Goal: Task Accomplishment & Management: Complete application form

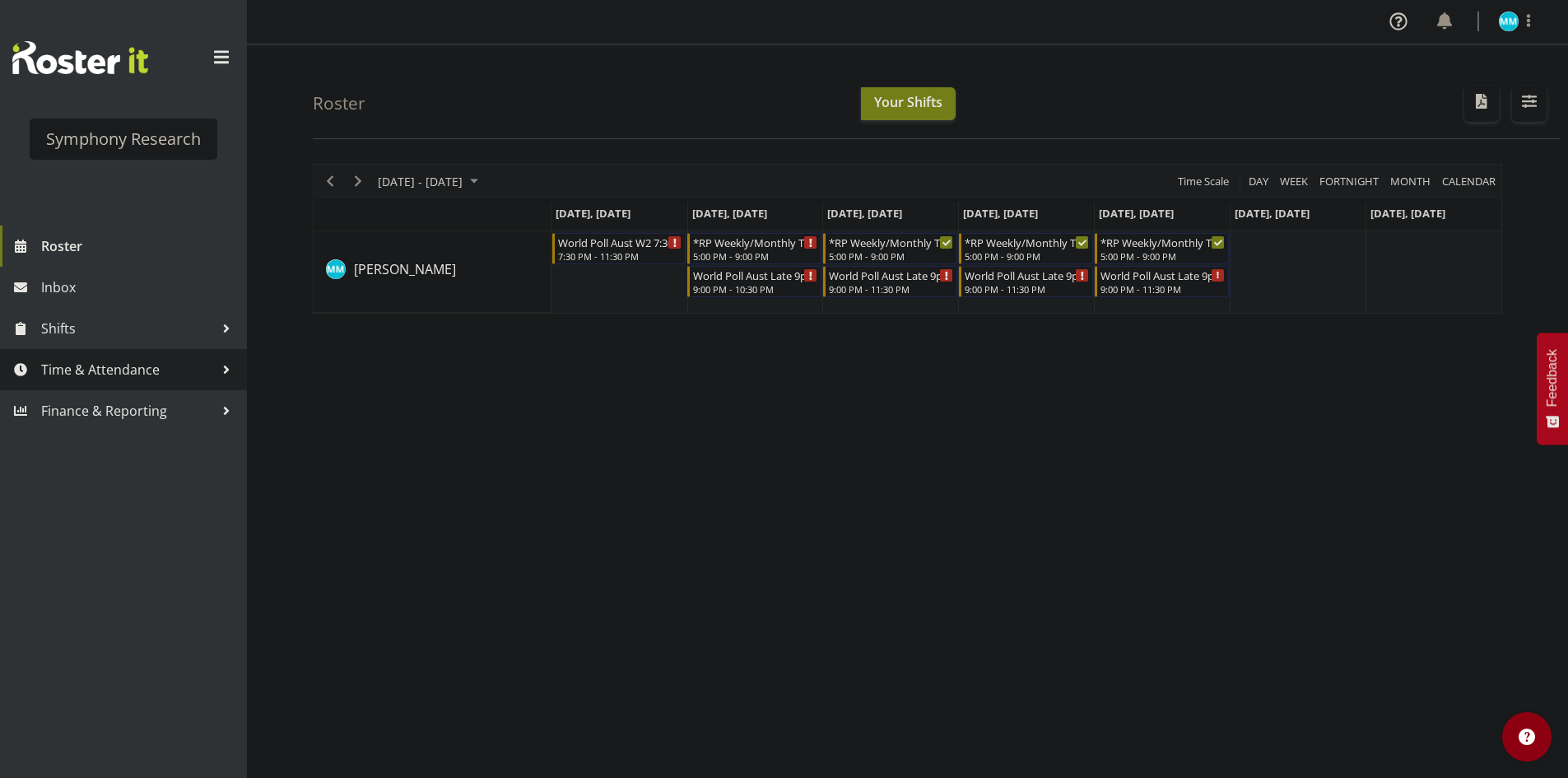
click at [129, 363] on span "Time & Attendance" at bounding box center [127, 369] width 173 height 25
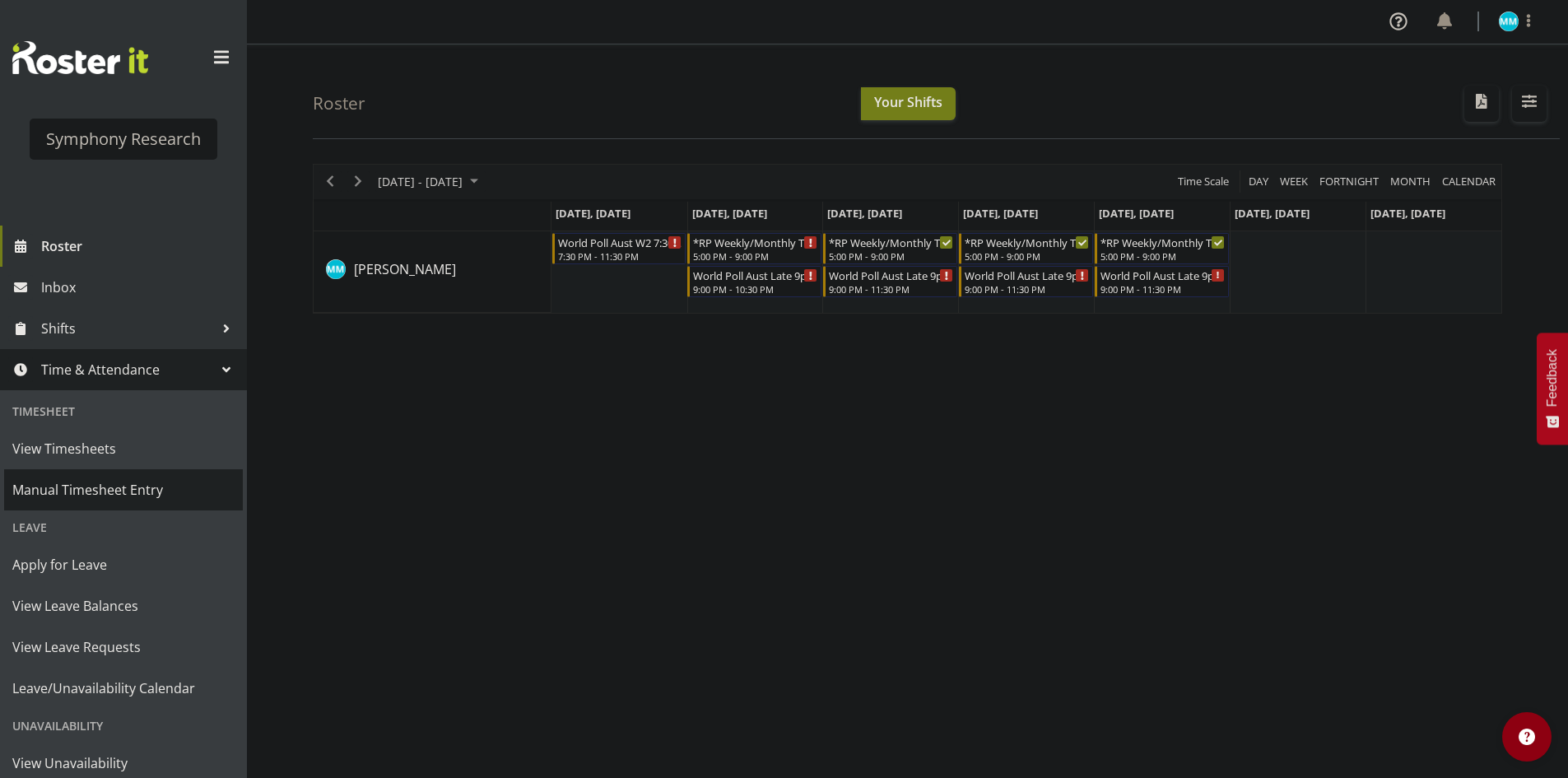
click at [117, 489] on span "Manual Timesheet Entry" at bounding box center [123, 489] width 222 height 25
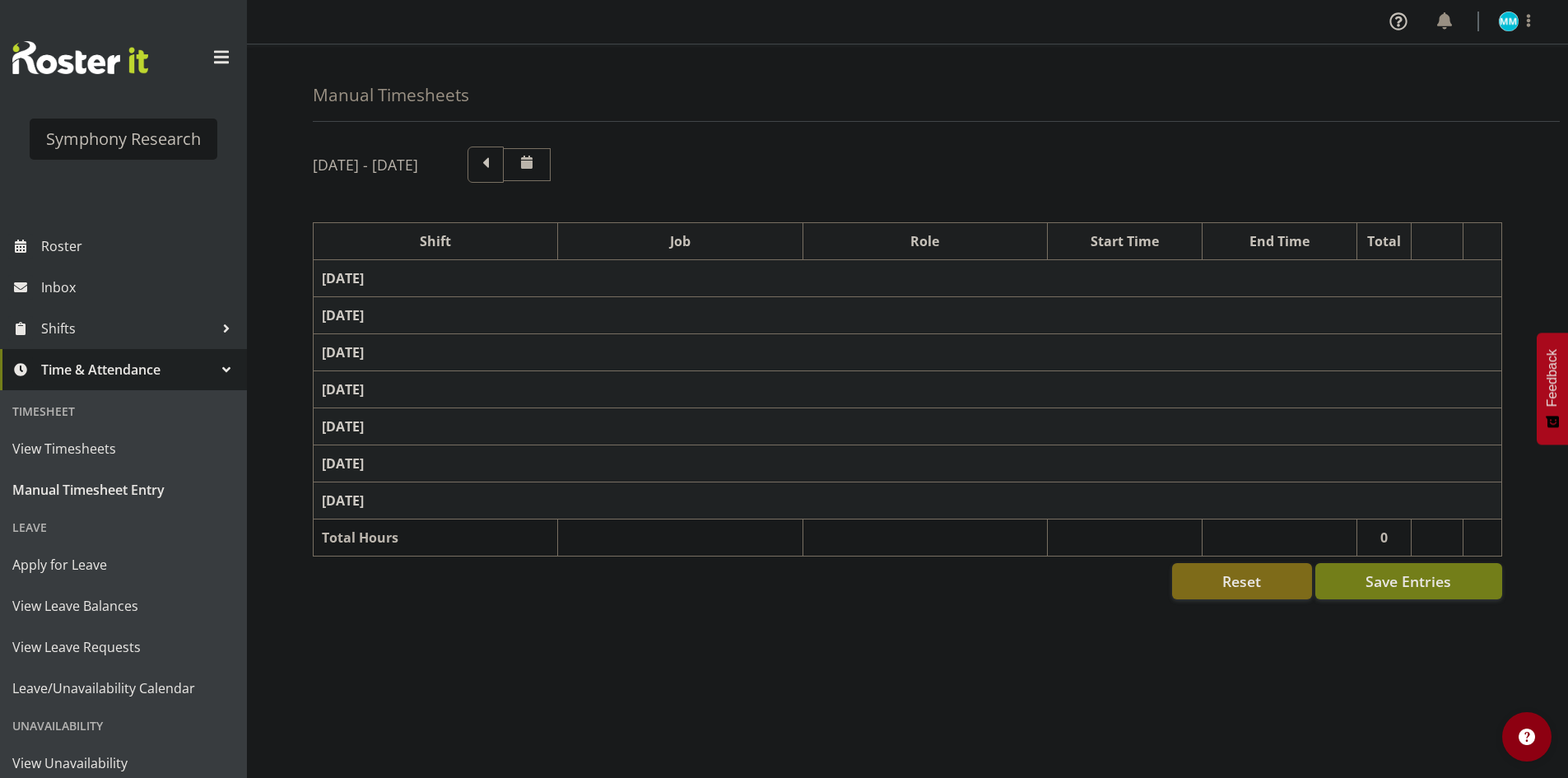
select select "48116"
select select "10633"
select select "47"
select select "57511"
select select "10499"
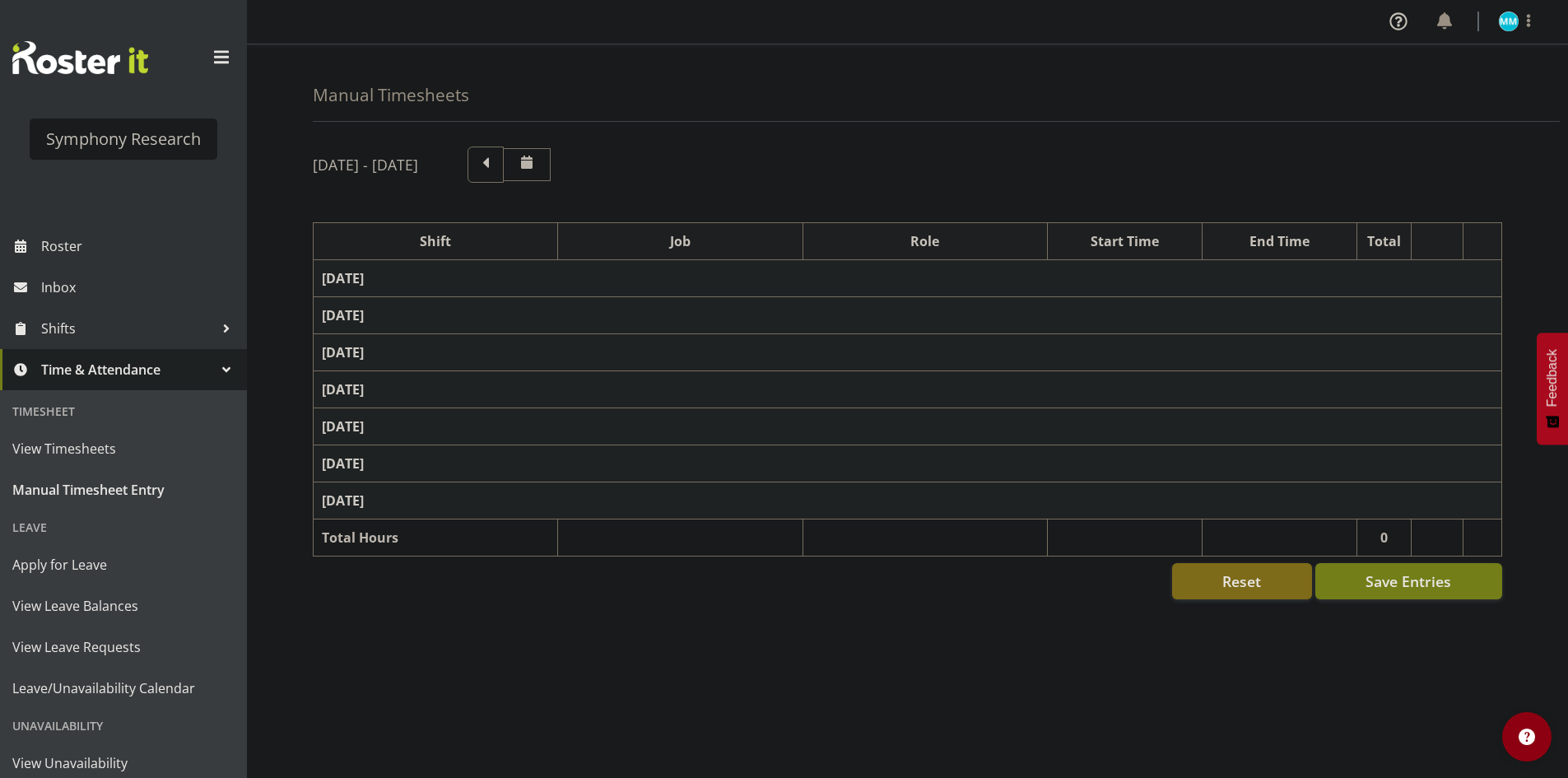
select select "47"
select select "48116"
select select "10633"
select select "47"
select select "57511"
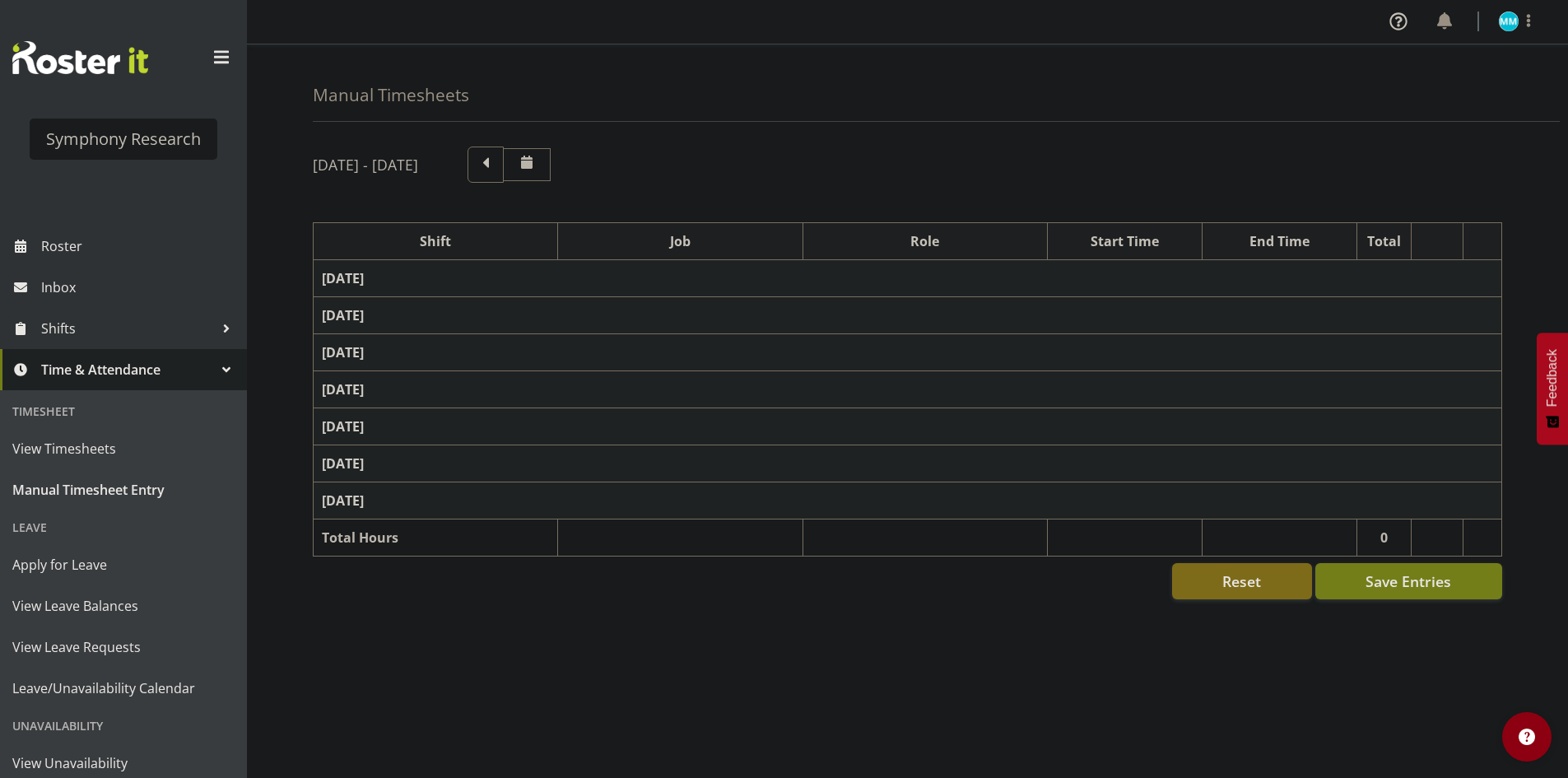
select select "10499"
select select "47"
select select "48116"
select select "10633"
select select "47"
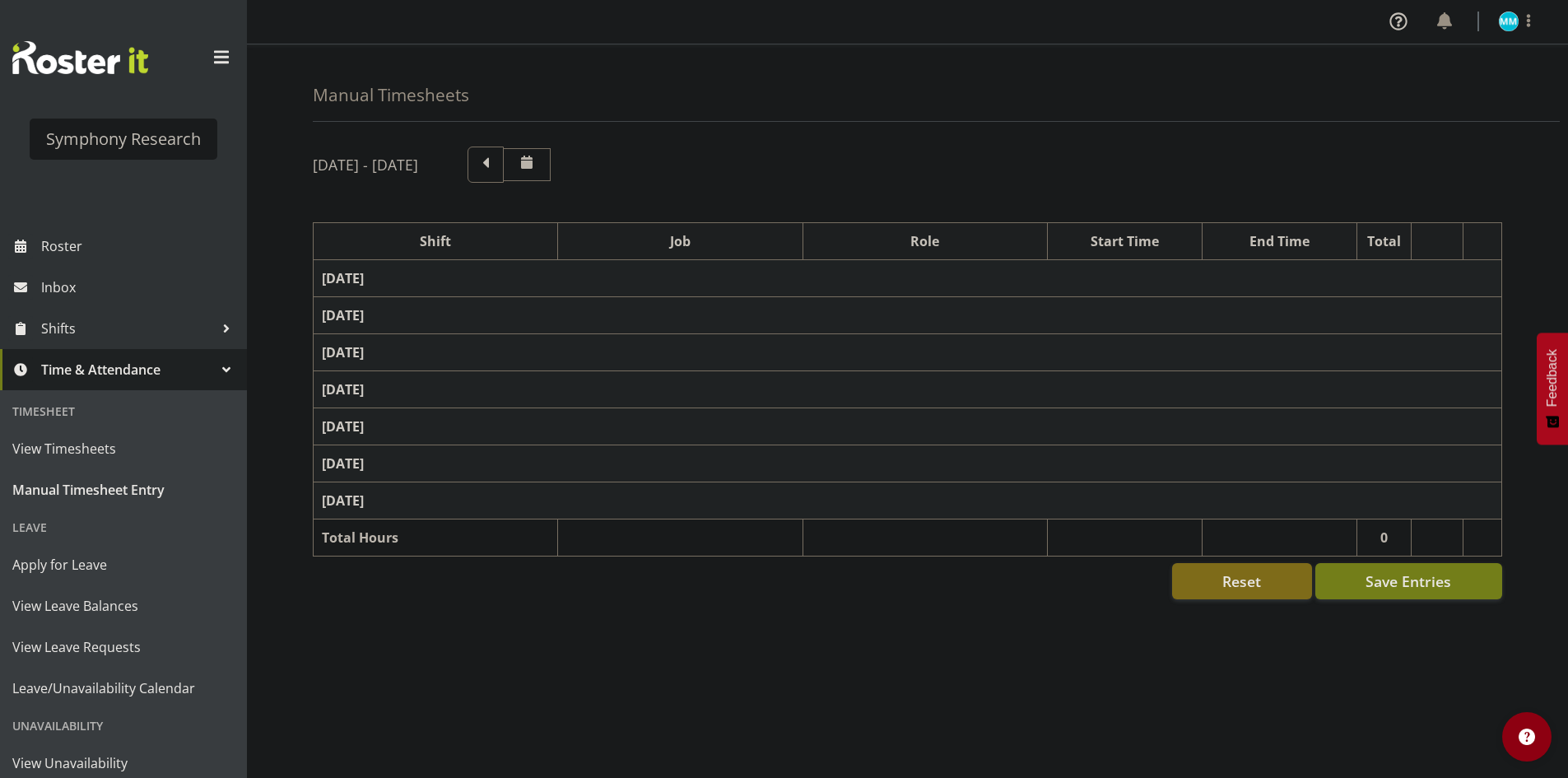
select select "41604"
select select "10527"
select select "47"
select select "57511"
select select "10499"
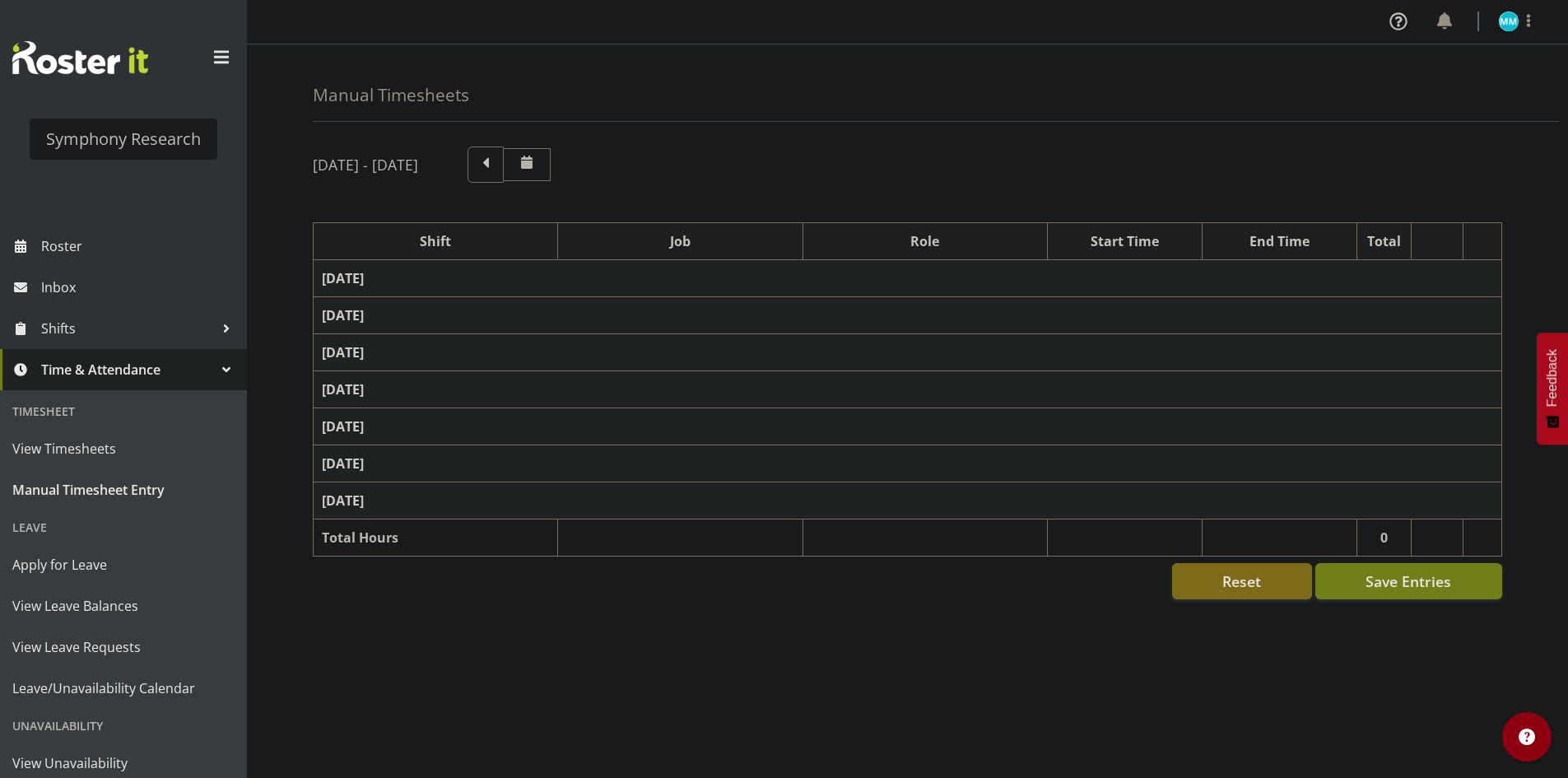
select select "47"
select select "48116"
select select "10242"
select select "47"
select select "57511"
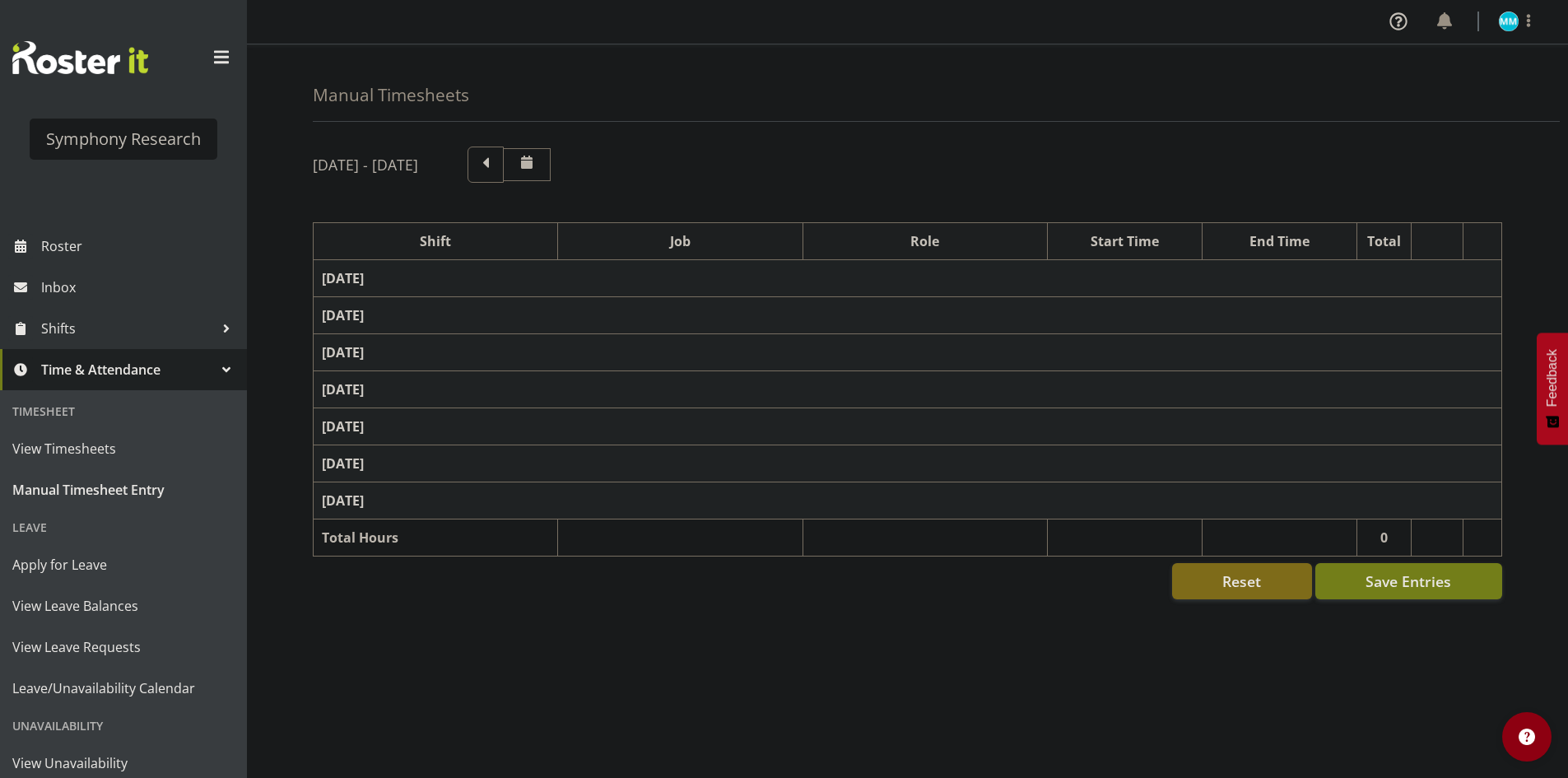
select select "10499"
select select "47"
select select "48116"
select select "10242"
select select "47"
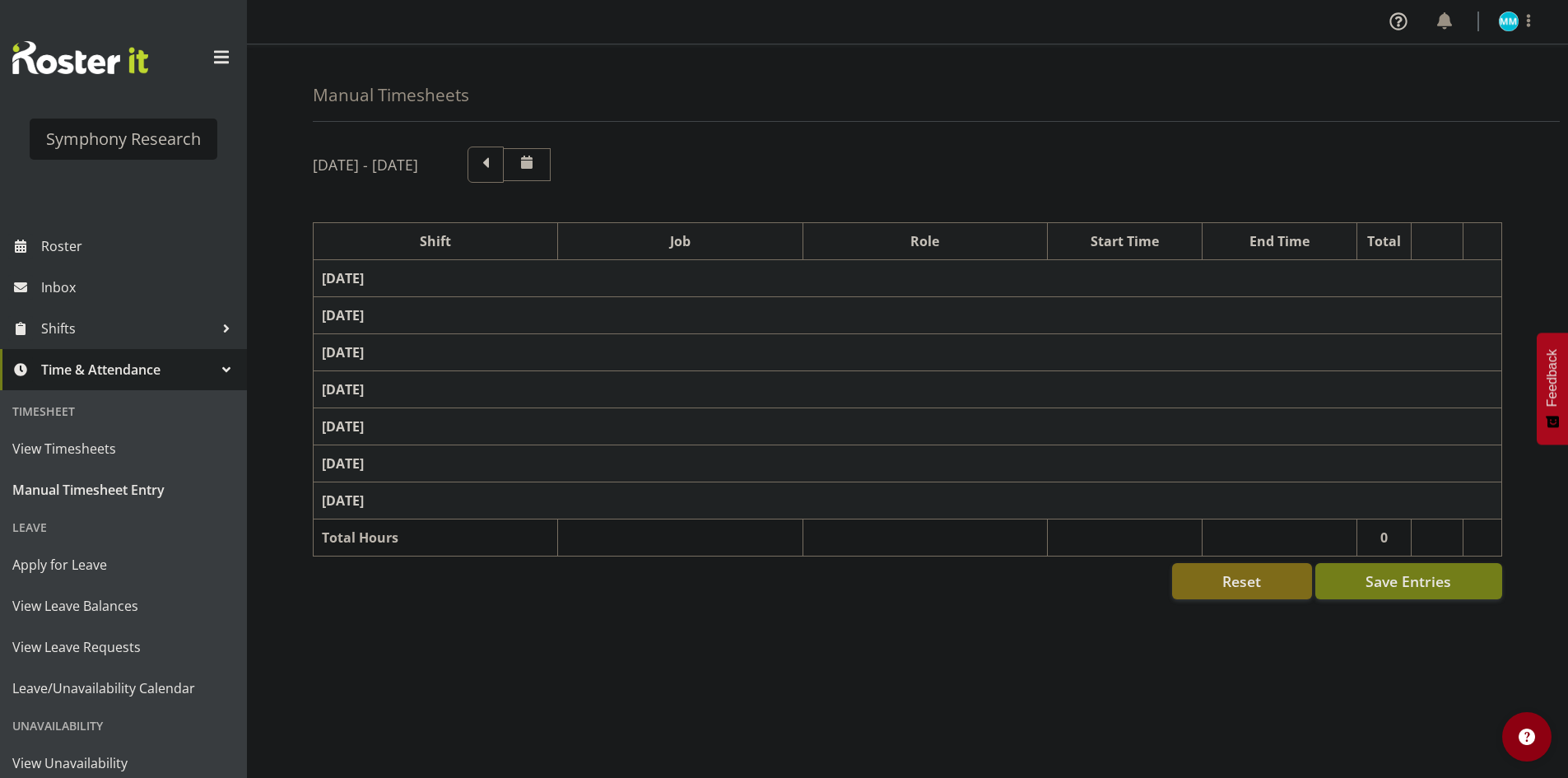
select select "1607"
select select "10527"
select select "47"
select select "57511"
select select "10527"
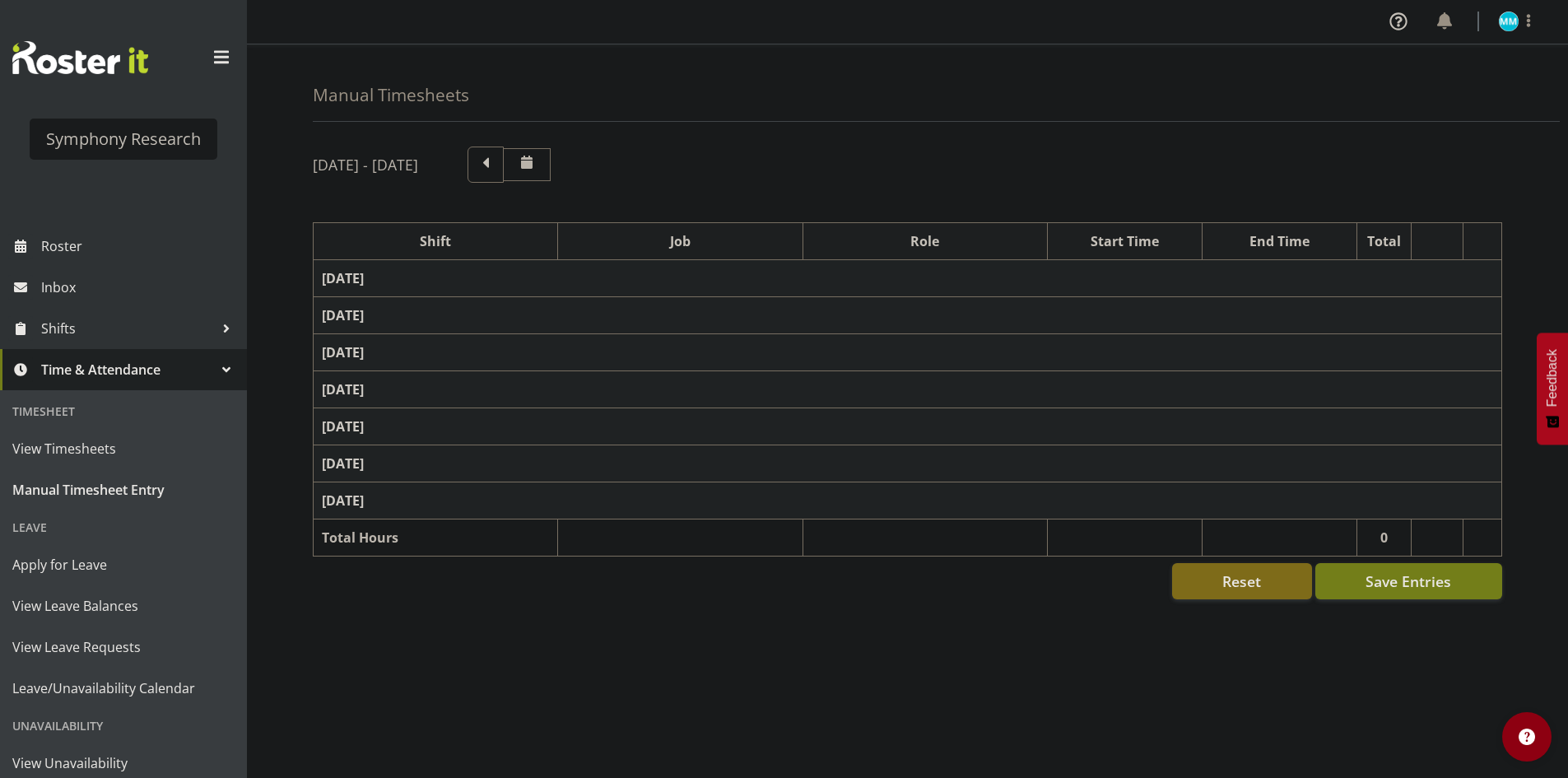
select select "47"
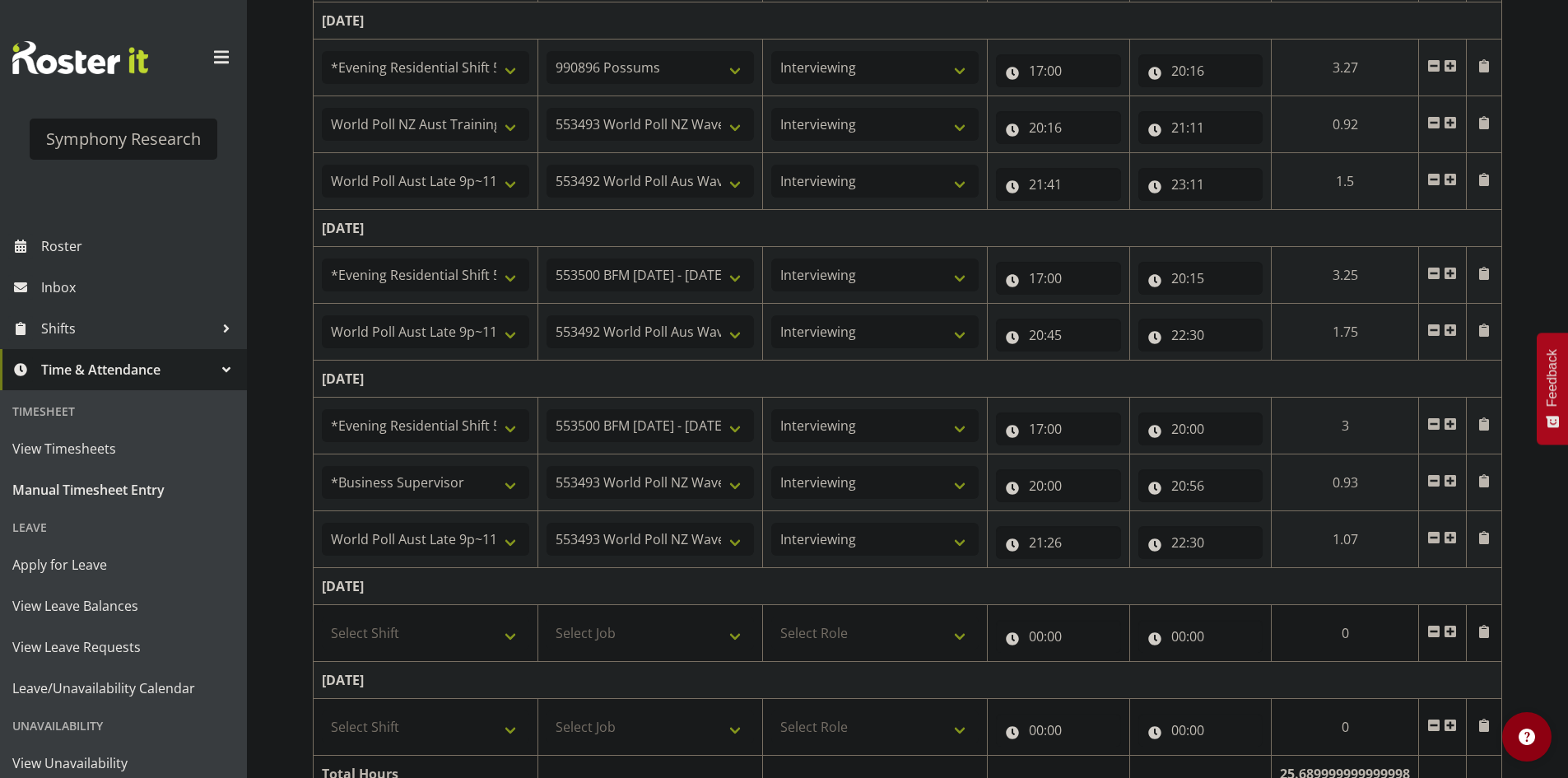
scroll to position [642, 0]
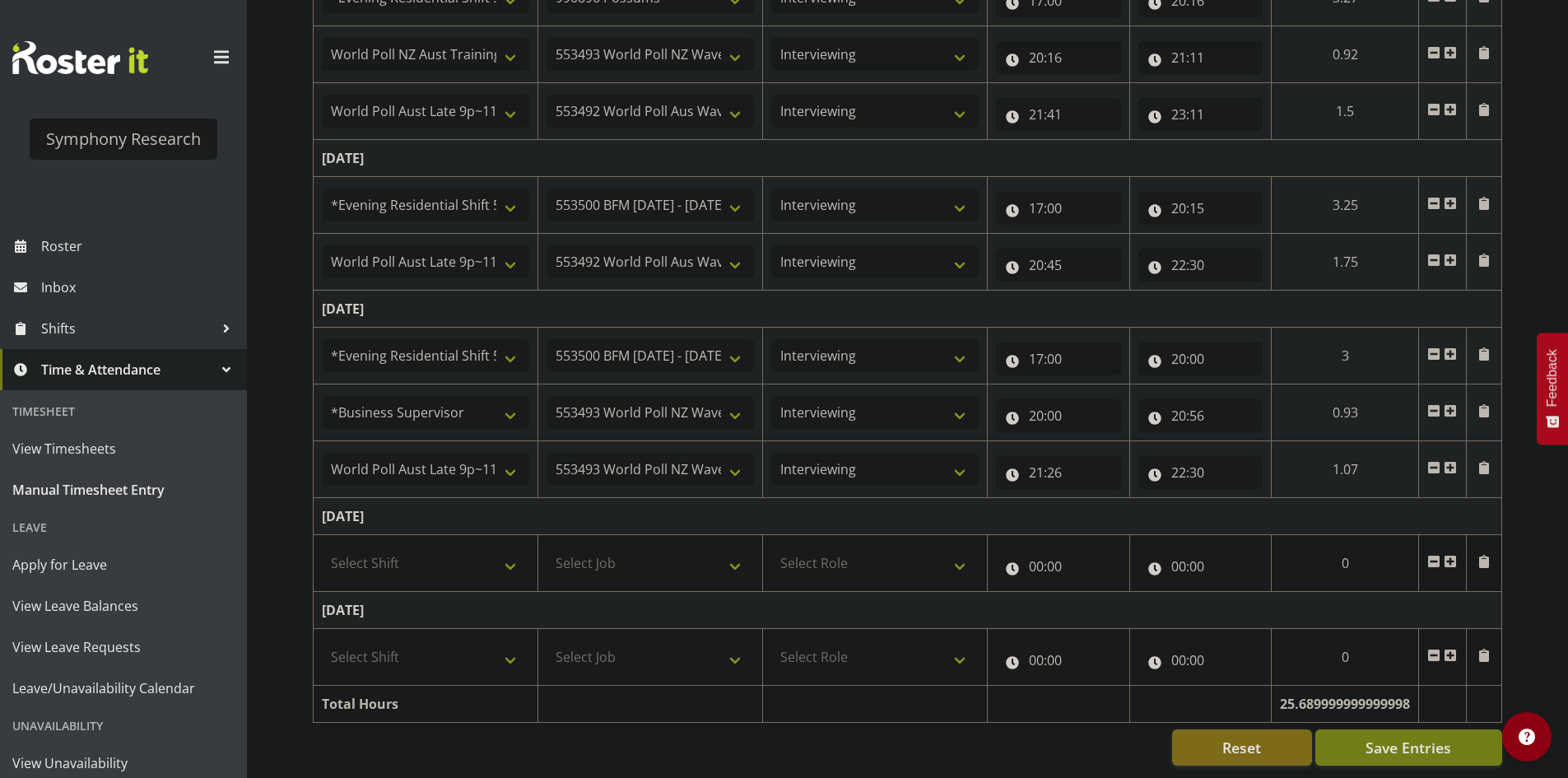
click at [417, 664] on td "Select Shift !!Weekend Residential (Roster IT Shift Label) *Business 9/10am ~ 4…" at bounding box center [426, 657] width 225 height 57
click at [431, 642] on select "Select Shift !!Weekend Residential (Roster IT Shift Label) *Business 9/10am ~ 4…" at bounding box center [425, 657] width 208 height 33
click at [442, 641] on select "Select Shift !!Weekend Residential (Roster IT Shift Label) *Business 9/10am ~ 4…" at bounding box center [425, 657] width 208 height 33
select select "17154"
click at [322, 641] on select "Select Shift !!Weekend Residential (Roster IT Shift Label) *Business 9/10am ~ 4…" at bounding box center [425, 657] width 208 height 33
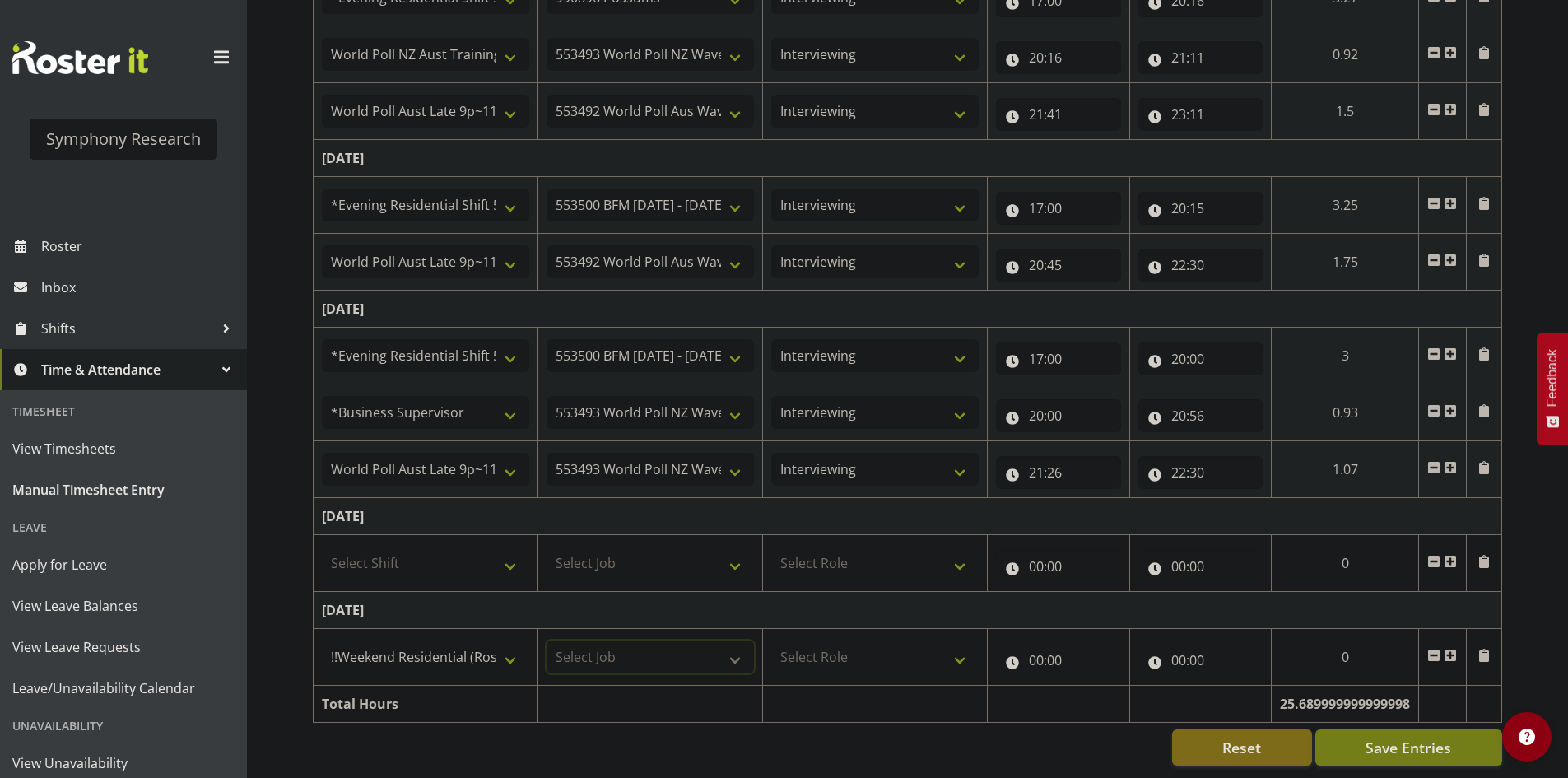
click at [618, 641] on select "Select Job 550060 IF Admin 553492 World Poll Aus Wave 2 Main 2025 553493 World …" at bounding box center [650, 657] width 208 height 33
select select "10633"
click at [546, 641] on select "Select Job 550060 IF Admin 553492 World Poll Aus Wave 2 Main 2025 553493 World …" at bounding box center [650, 657] width 208 height 33
click at [909, 641] on select "Select Role Briefing Interviewing" at bounding box center [875, 657] width 208 height 33
select select "47"
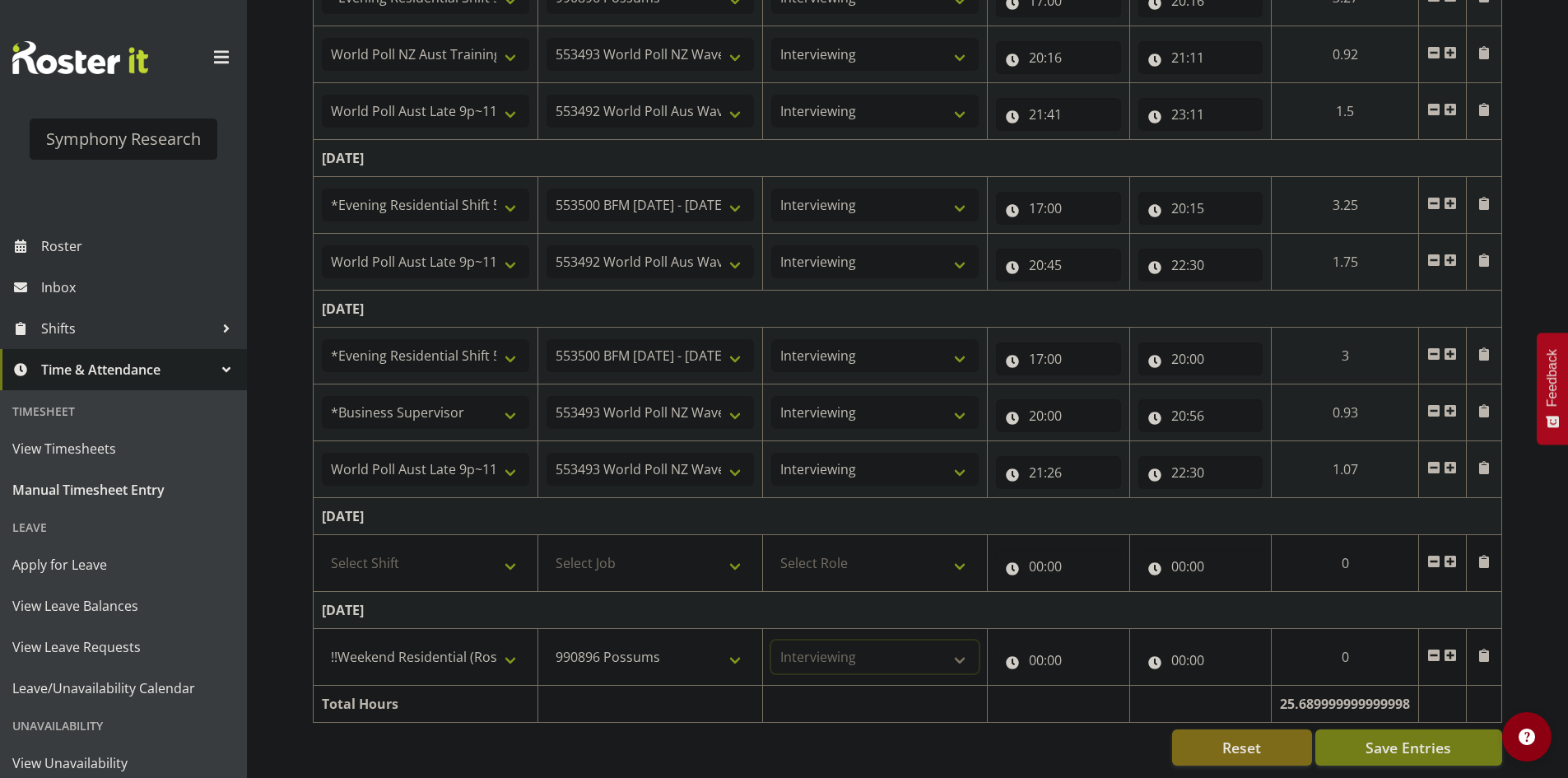
click at [772, 641] on select "Select Role Briefing Interviewing" at bounding box center [875, 657] width 208 height 33
click at [1031, 649] on input "00:00" at bounding box center [1058, 661] width 125 height 33
click at [1114, 687] on select "00 01 02 03 04 05 06 07 08 09 10 11 12 13 14 15 16 17 18 19 20 21 22 23" at bounding box center [1109, 703] width 37 height 33
select select "12"
click at [1127, 687] on select "00 01 02 03 04 05 06 07 08 09 10 11 12 13 14 15 16 17 18 19 20 21 22 23" at bounding box center [1109, 703] width 37 height 33
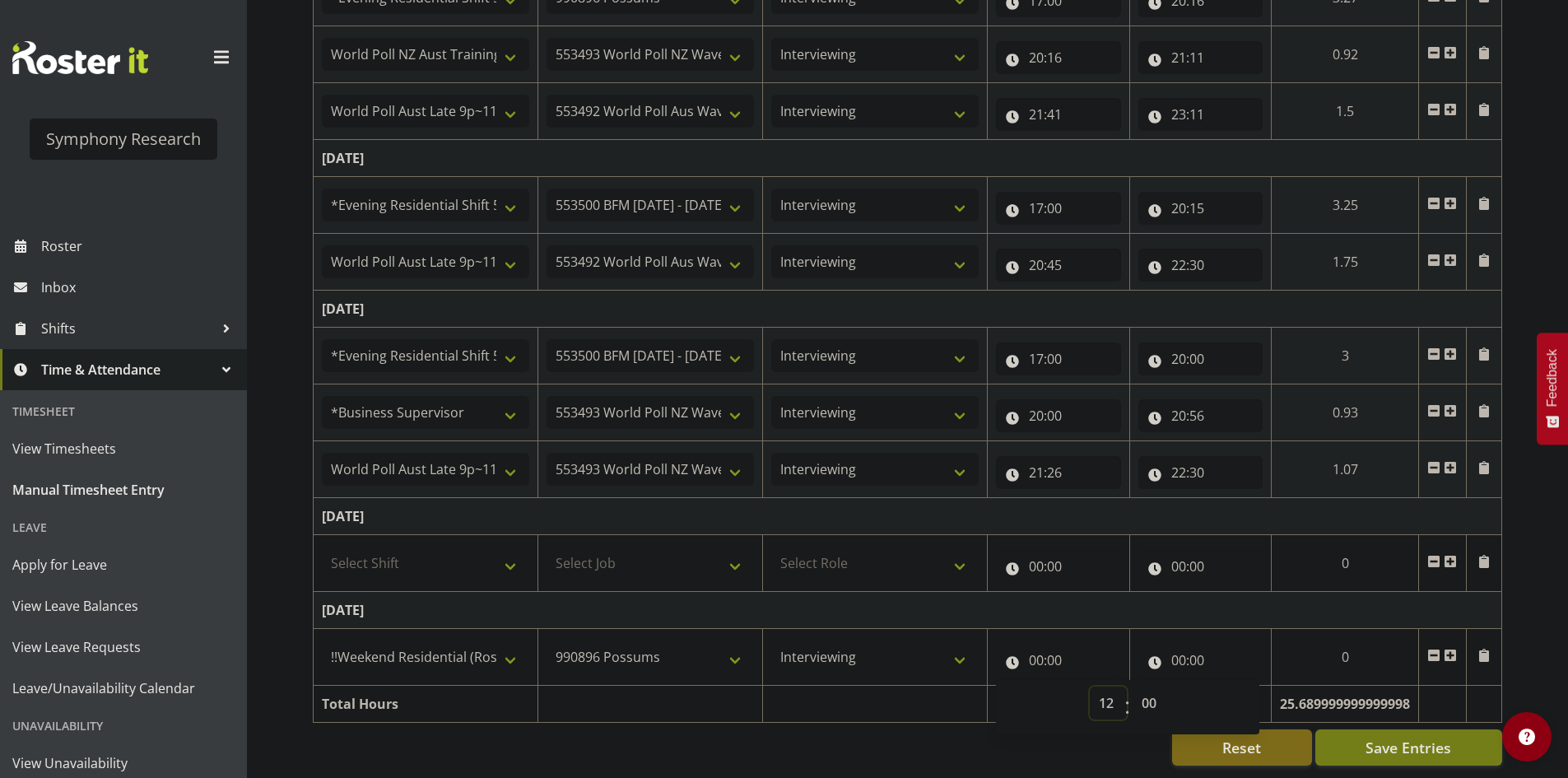
type input "12:00"
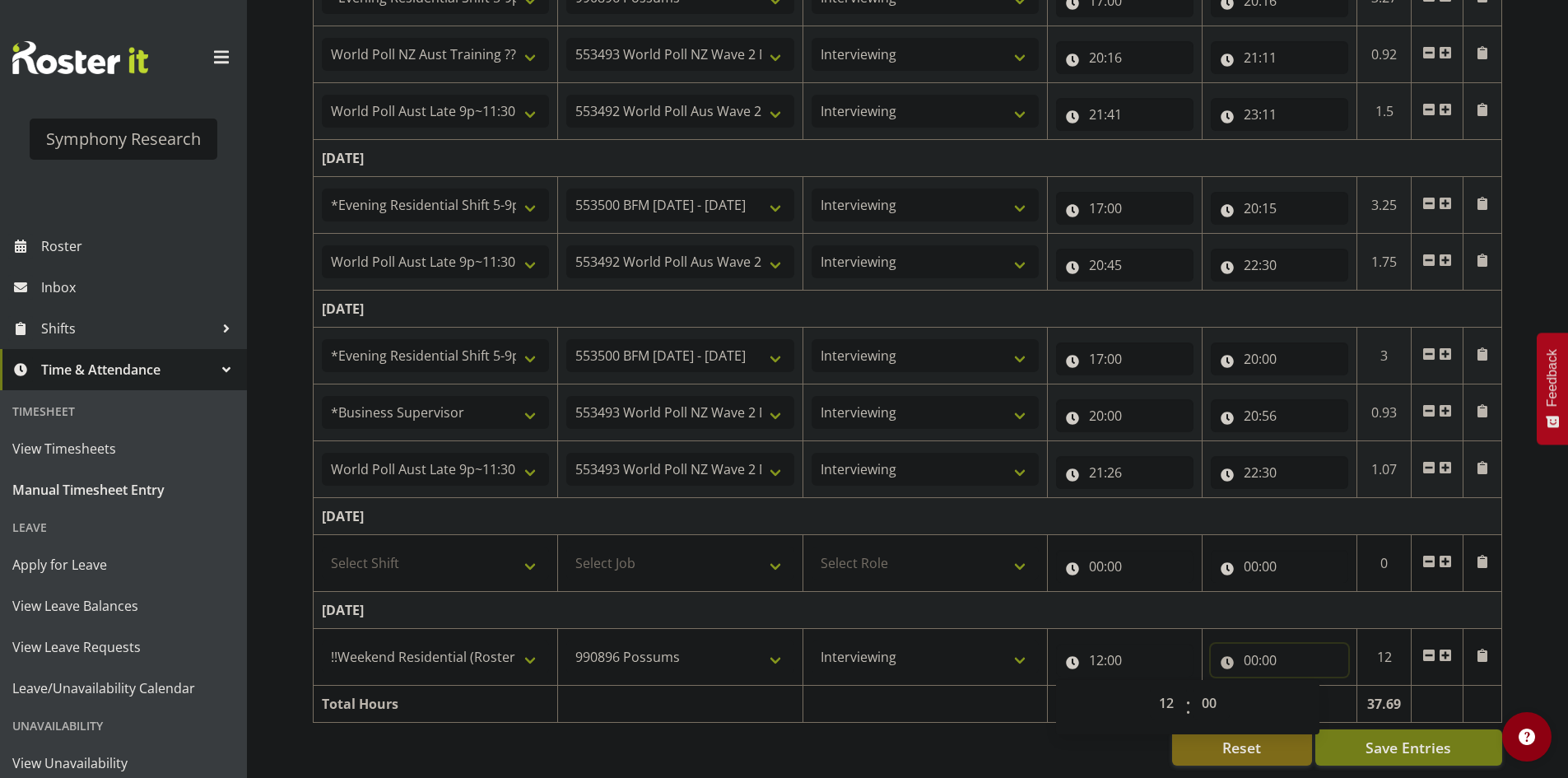
click at [1247, 649] on input "00:00" at bounding box center [1280, 661] width 138 height 33
click at [1263, 653] on input "00:00" at bounding box center [1280, 661] width 138 height 33
click at [1327, 695] on select "00 01 02 03 04 05 06 07 08 09 10 11 12 13 14 15 16 17 18 19 20 21 22 23" at bounding box center [1324, 703] width 37 height 33
select select "14"
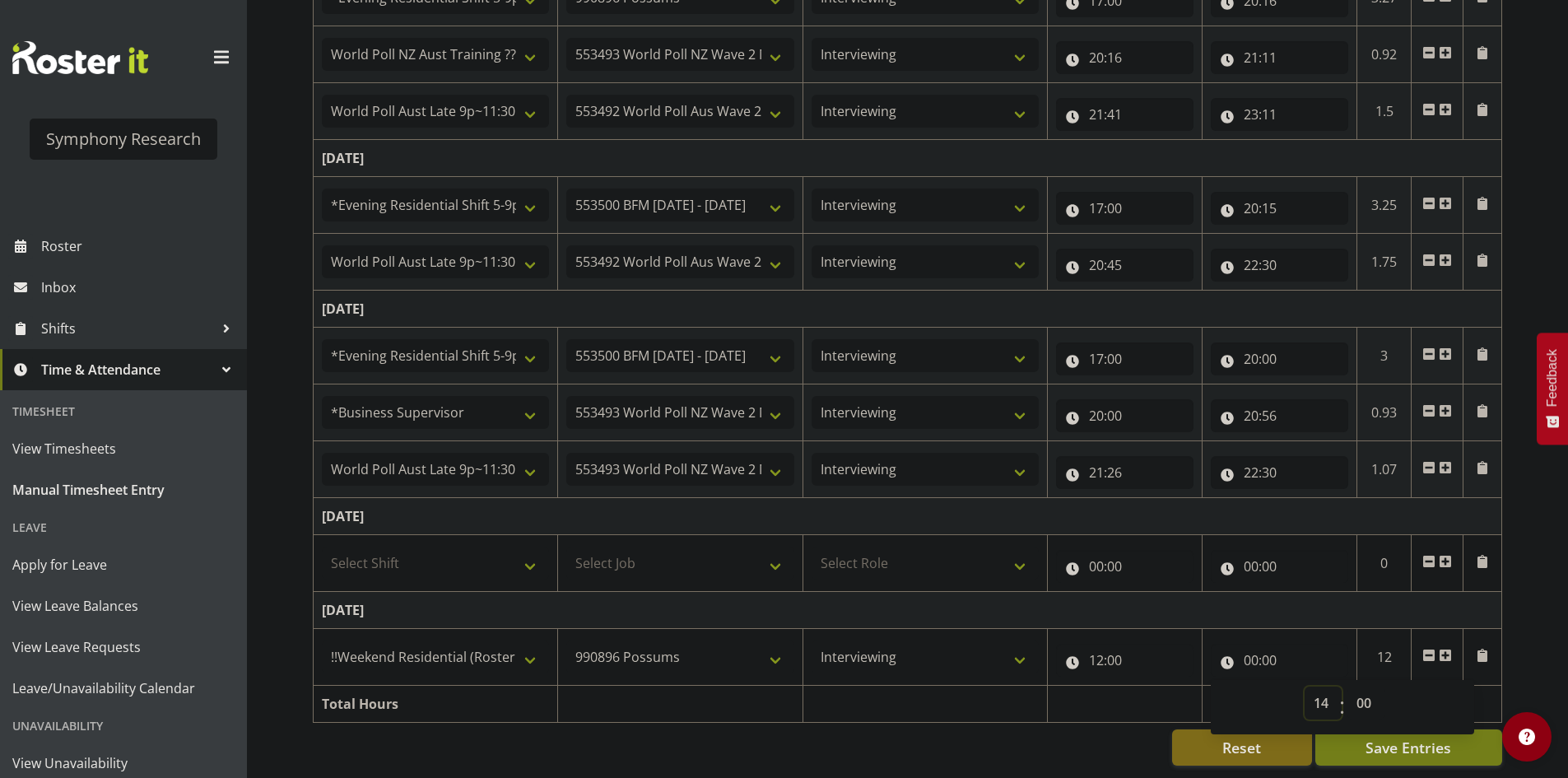
click at [1305, 687] on select "00 01 02 03 04 05 06 07 08 09 10 11 12 13 14 15 16 17 18 19 20 21 22 23" at bounding box center [1324, 703] width 37 height 33
type input "14:00"
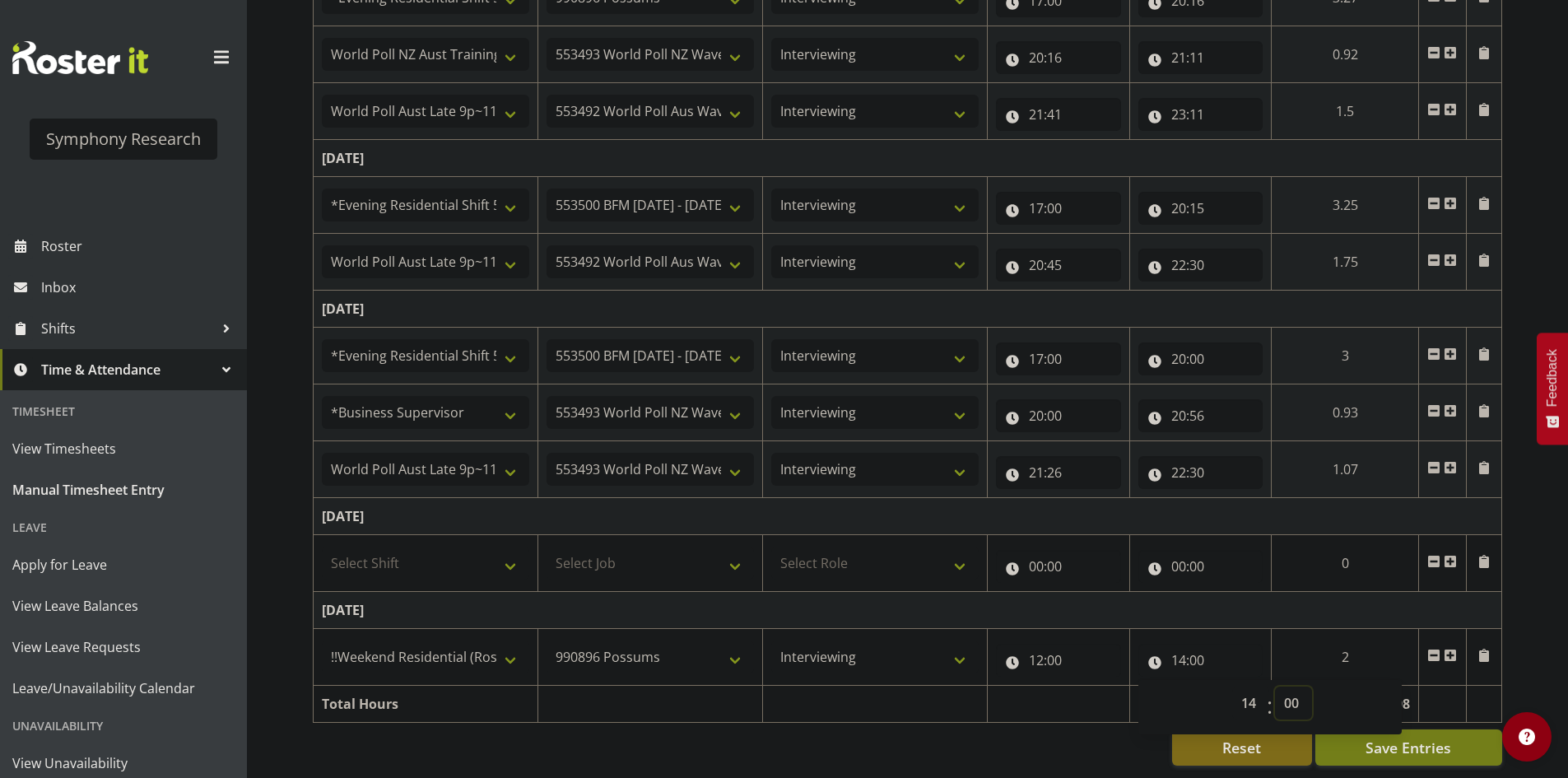
click at [1294, 697] on select "00 01 02 03 04 05 06 07 08 09 10 11 12 13 14 15 16 17 18 19 20 21 22 23 24 25 2…" at bounding box center [1294, 703] width 37 height 33
click at [1293, 695] on select "00 01 02 03 04 05 06 07 08 09 10 11 12 13 14 15 16 17 18 19 20 21 22 23 24 25 2…" at bounding box center [1294, 703] width 37 height 33
select select "8"
click at [1275, 687] on select "00 01 02 03 04 05 06 07 08 09 10 11 12 13 14 15 16 17 18 19 20 21 22 23 24 25 2…" at bounding box center [1294, 703] width 37 height 33
type input "14:08"
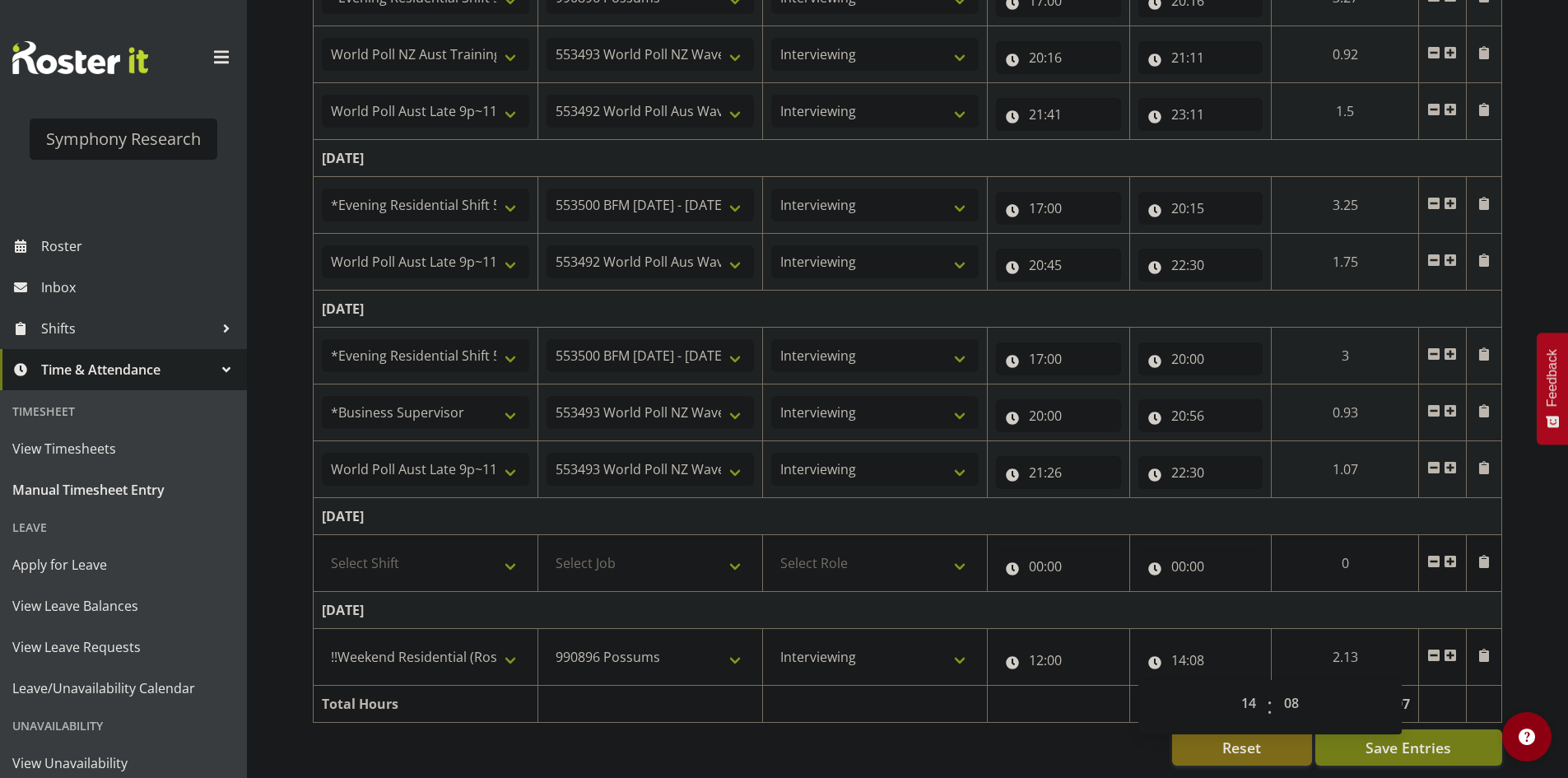
click at [1327, 604] on td "Sunday 28th September 2025" at bounding box center [908, 611] width 1189 height 37
click at [1448, 649] on span at bounding box center [1450, 655] width 13 height 13
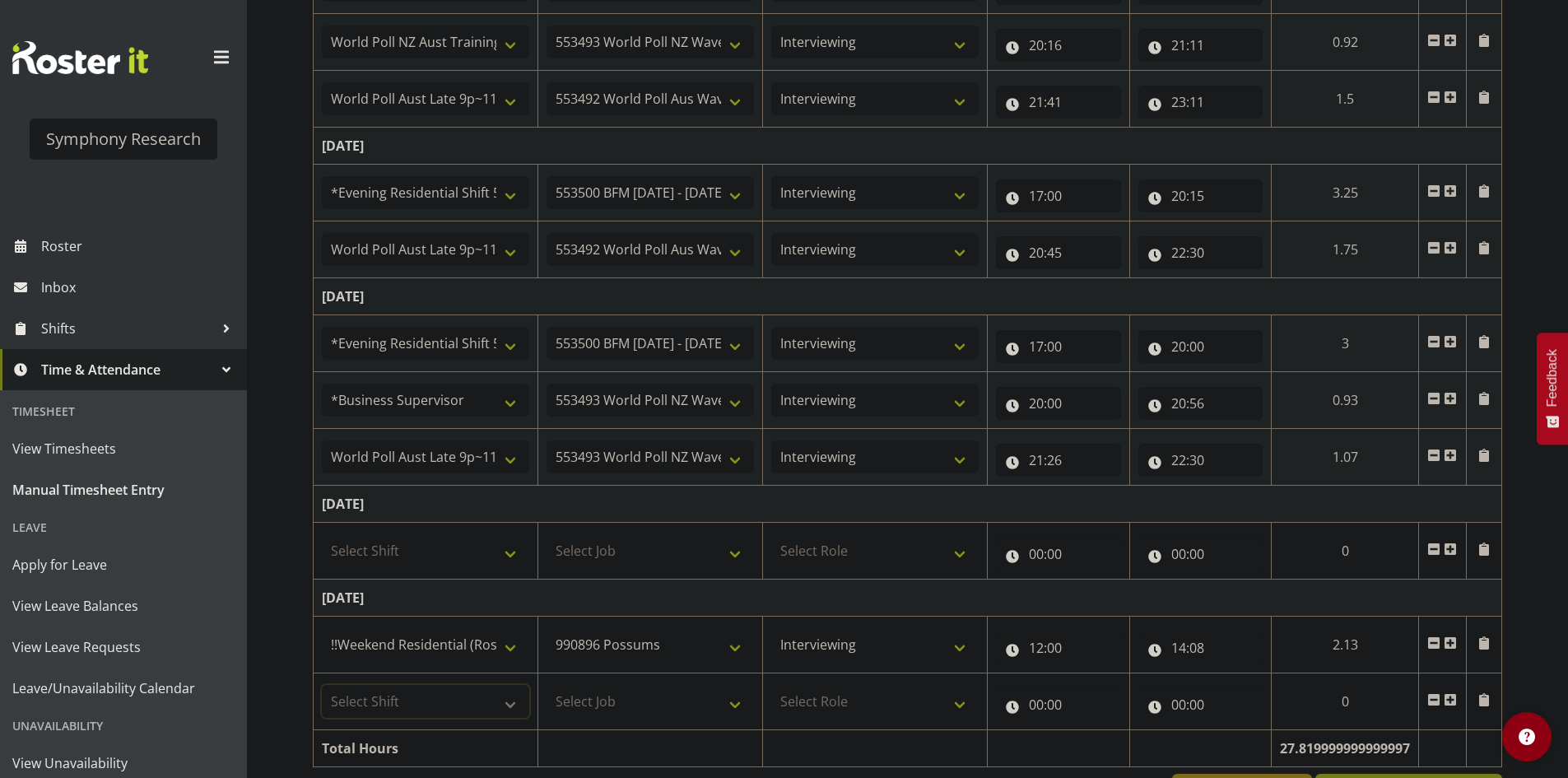
click at [481, 707] on select "Select Shift !!Weekend Residential (Roster IT Shift Label) *Business 9/10am ~ 4…" at bounding box center [425, 701] width 208 height 33
select select "11547"
click at [322, 685] on select "Select Shift !!Weekend Residential (Roster IT Shift Label) *Business 9/10am ~ 4…" at bounding box center [425, 701] width 208 height 33
click at [635, 696] on select "Select Job 550060 IF Admin 553492 World Poll Aus Wave 2 Main 2025 553493 World …" at bounding box center [650, 701] width 208 height 33
select select "10499"
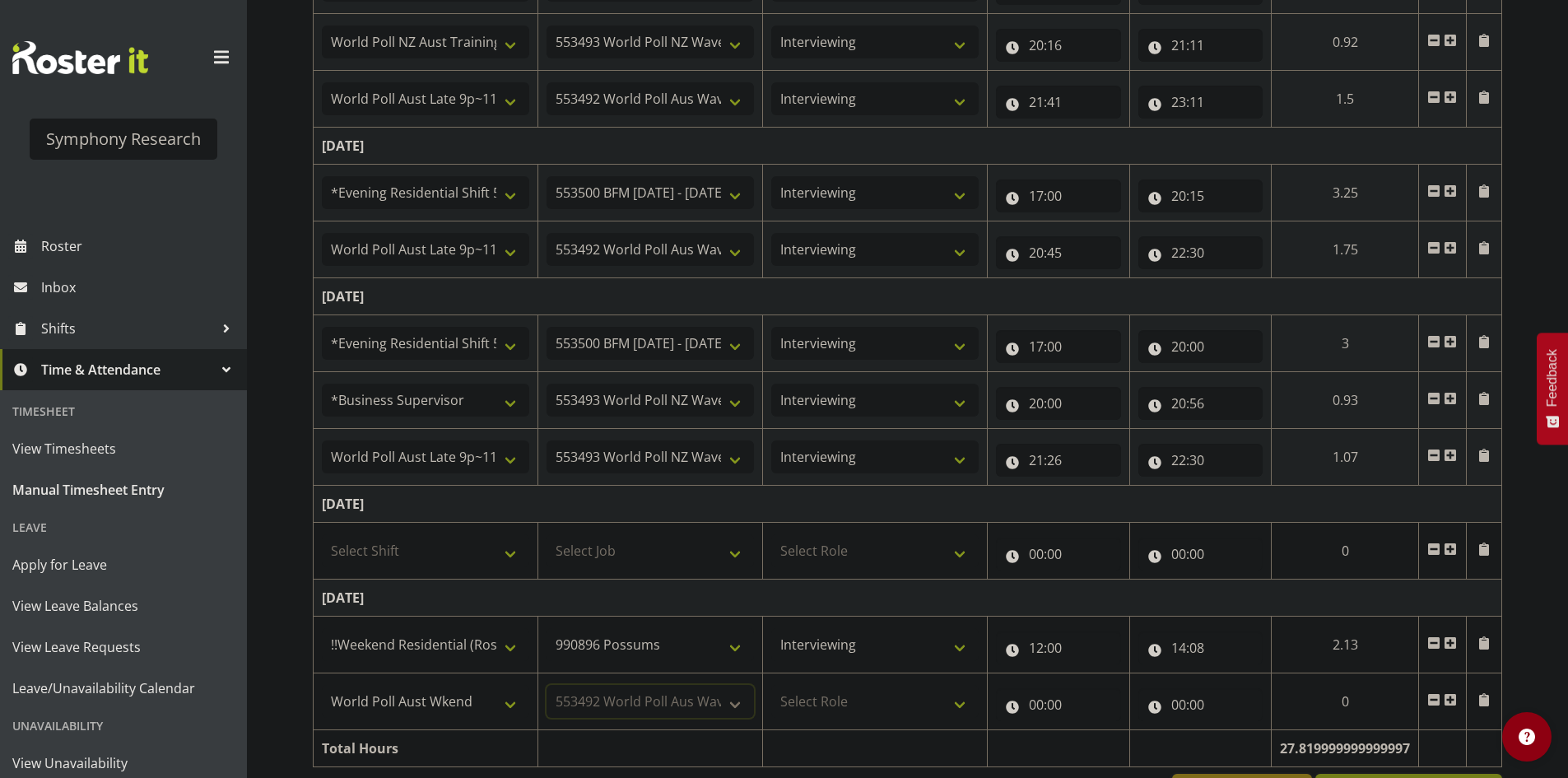
click at [546, 685] on select "Select Job 550060 IF Admin 553492 World Poll Aus Wave 2 Main 2025 553493 World …" at bounding box center [650, 701] width 208 height 33
drag, startPoint x: 849, startPoint y: 698, endPoint x: 852, endPoint y: 708, distance: 10.4
click at [849, 699] on select "Select Role Briefing Interviewing" at bounding box center [875, 701] width 208 height 33
select select "47"
click at [772, 685] on select "Select Role Briefing Interviewing" at bounding box center [875, 701] width 208 height 33
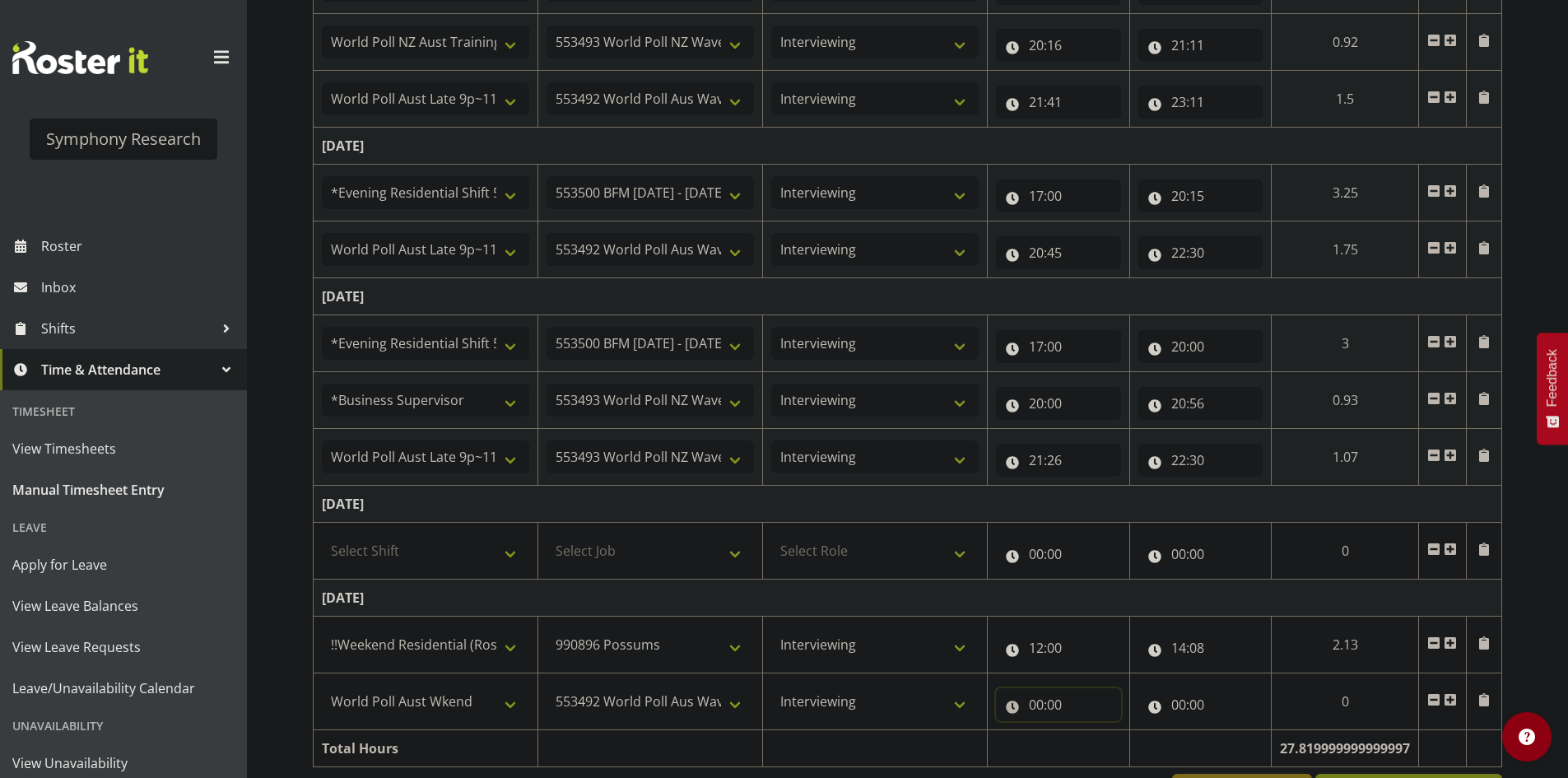
click at [1032, 702] on input "00:00" at bounding box center [1058, 705] width 125 height 33
click at [1111, 748] on select "00 01 02 03 04 05 06 07 08 09 10 11 12 13 14 15 16 17 18 19 20 21 22 23" at bounding box center [1109, 747] width 37 height 33
select select "14"
click at [1092, 731] on select "00 01 02 03 04 05 06 07 08 09 10 11 12 13 14 15 16 17 18 19 20 21 22 23" at bounding box center [1109, 747] width 37 height 33
type input "14:00"
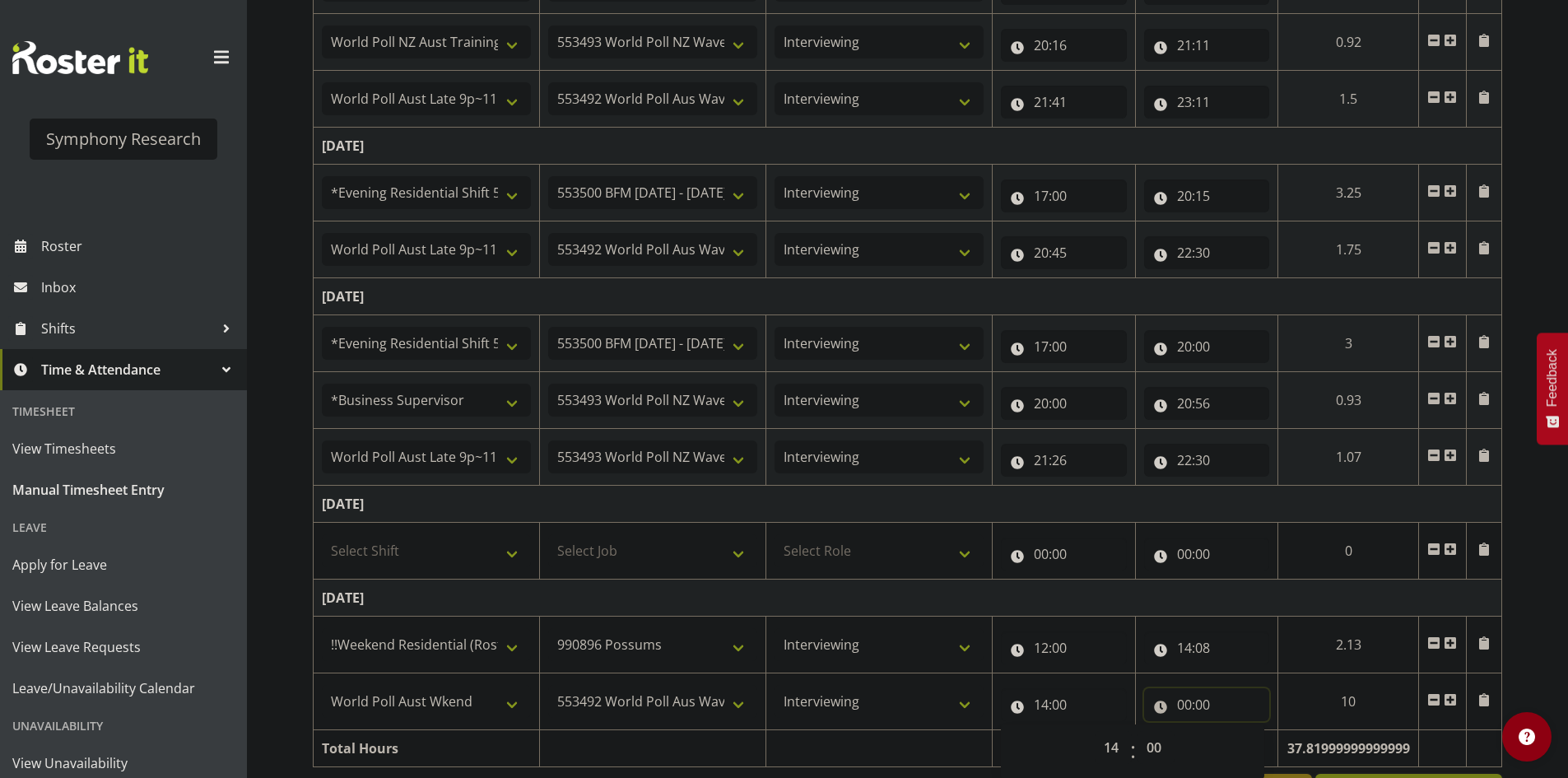
click at [1177, 711] on input "00:00" at bounding box center [1207, 705] width 126 height 33
click at [1246, 748] on select "00 01 02 03 04 05 06 07 08 09 10 11 12 13 14 15 16 17 18 19 20 21 22 23" at bounding box center [1257, 747] width 37 height 33
click at [1073, 699] on input "14:00" at bounding box center [1064, 705] width 126 height 33
click at [1068, 703] on input "14:00" at bounding box center [1064, 705] width 126 height 33
click at [1069, 706] on input "14:00" at bounding box center [1064, 705] width 126 height 33
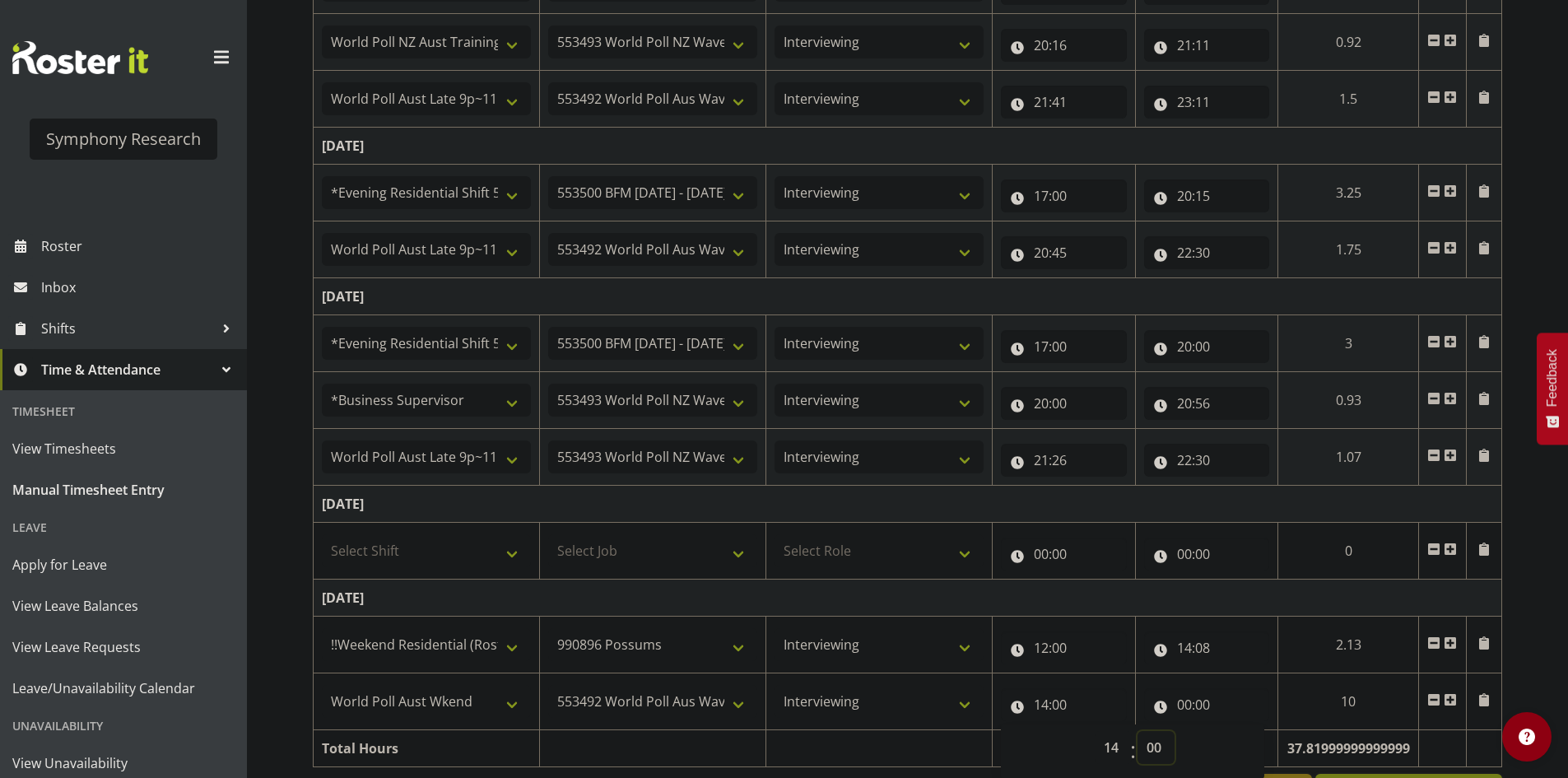
click at [1161, 743] on select "00 01 02 03 04 05 06 07 08 09 10 11 12 13 14 15 16 17 18 19 20 21 22 23 24 25 2…" at bounding box center [1156, 747] width 37 height 33
select select "40"
click at [1175, 731] on select "00 01 02 03 04 05 06 07 08 09 10 11 12 13 14 15 16 17 18 19 20 21 22 23 24 25 2…" at bounding box center [1156, 747] width 37 height 33
type input "14:40"
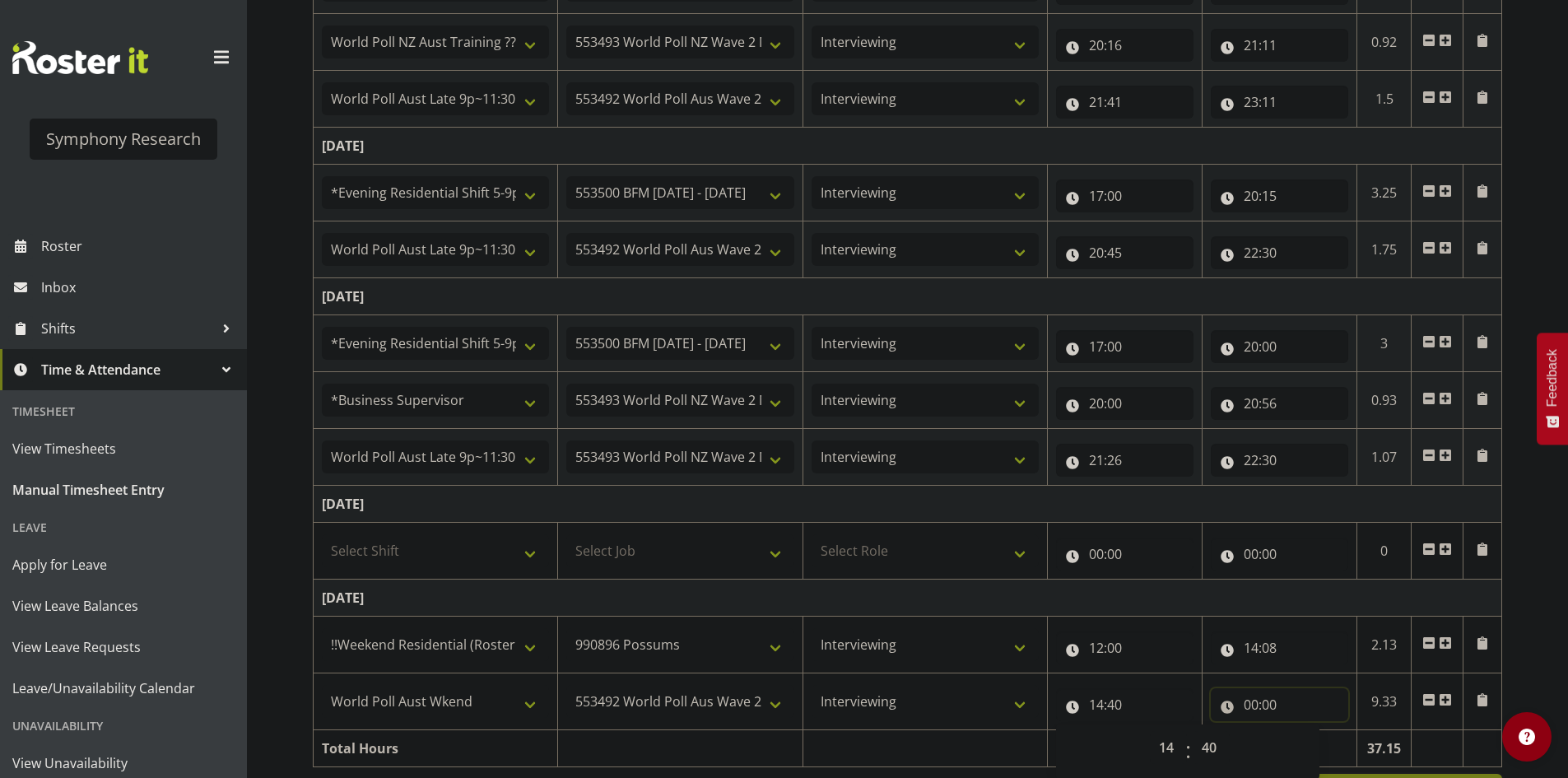
click at [1246, 697] on input "00:00" at bounding box center [1280, 705] width 138 height 33
click at [1338, 752] on select "00 01 02 03 04 05 06 07 08 09 10 11 12 13 14 15 16 17 18 19 20 21 22 23" at bounding box center [1324, 747] width 37 height 33
select select "19"
click at [1305, 731] on select "00 01 02 03 04 05 06 07 08 09 10 11 12 13 14 15 16 17 18 19 20 21 22 23" at bounding box center [1324, 747] width 37 height 33
type input "19:00"
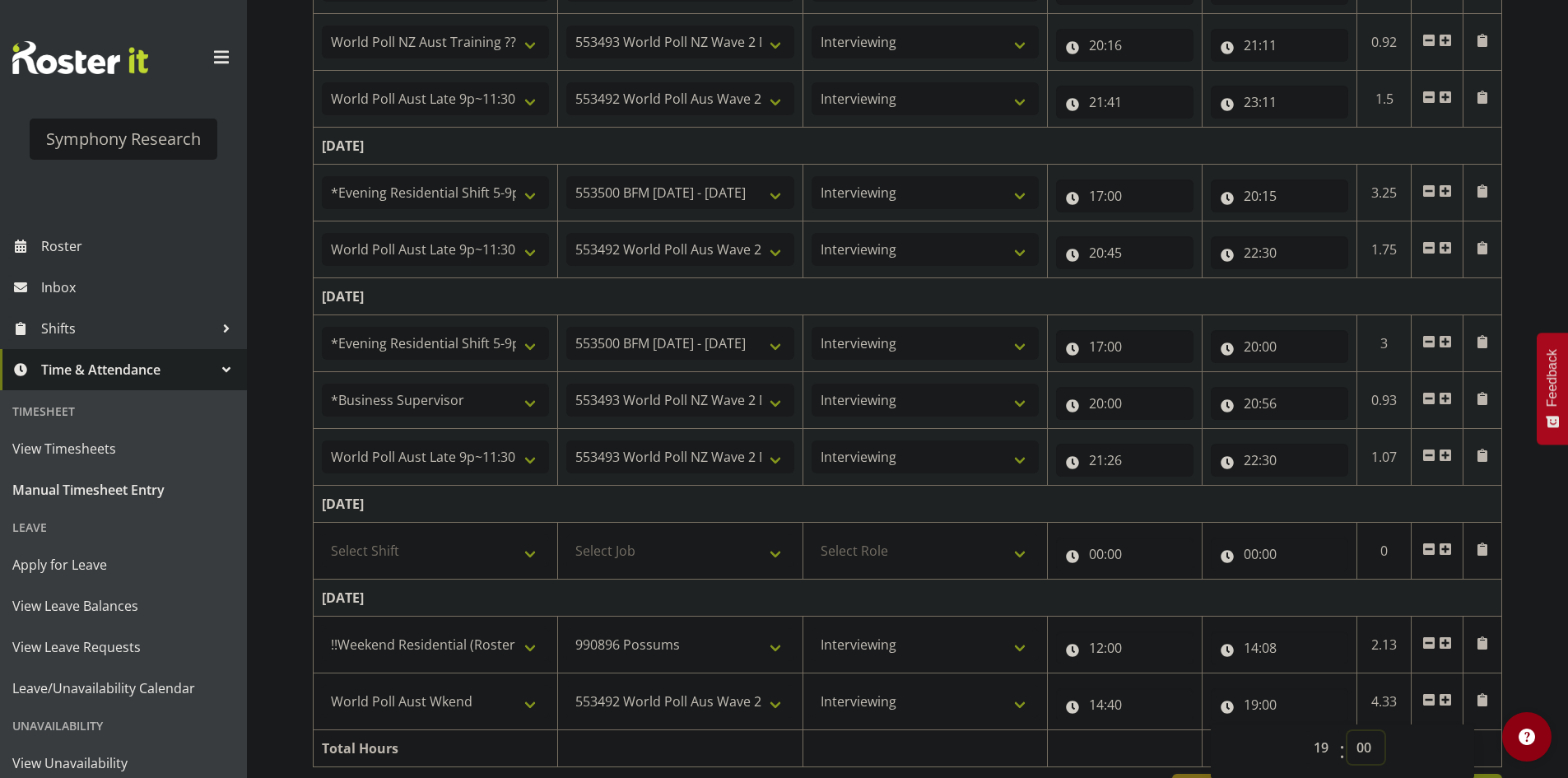
click at [1359, 744] on select "00 01 02 03 04 05 06 07 08 09 10 11 12 13 14 15 16 17 18 19 20 21 22 23 24 25 2…" at bounding box center [1366, 747] width 37 height 33
click at [1373, 738] on select "00 01 02 03 04 05 06 07 08 09 10 11 12 13 14 15 16 17 18 19 20 21 22 23 24 25 2…" at bounding box center [1366, 747] width 37 height 33
select select "22"
click at [1348, 731] on select "00 01 02 03 04 05 06 07 08 09 10 11 12 13 14 15 16 17 18 19 20 21 22 23 24 25 2…" at bounding box center [1366, 747] width 37 height 33
type input "19:22"
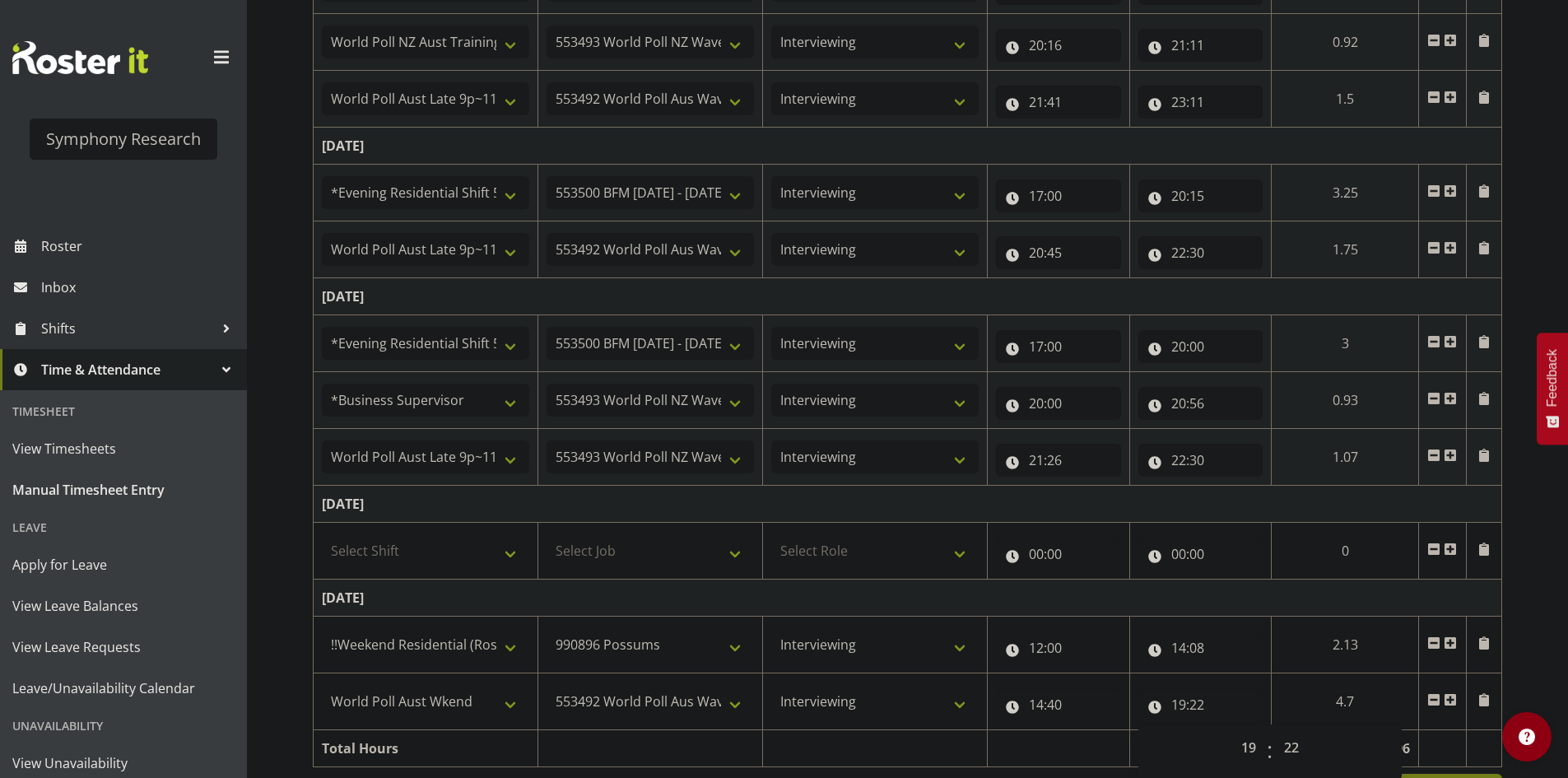
click at [1530, 609] on div "September 22nd - September 28th 2025 Shift Job Role Start Time End Time Total M…" at bounding box center [940, 157] width 1255 height 1330
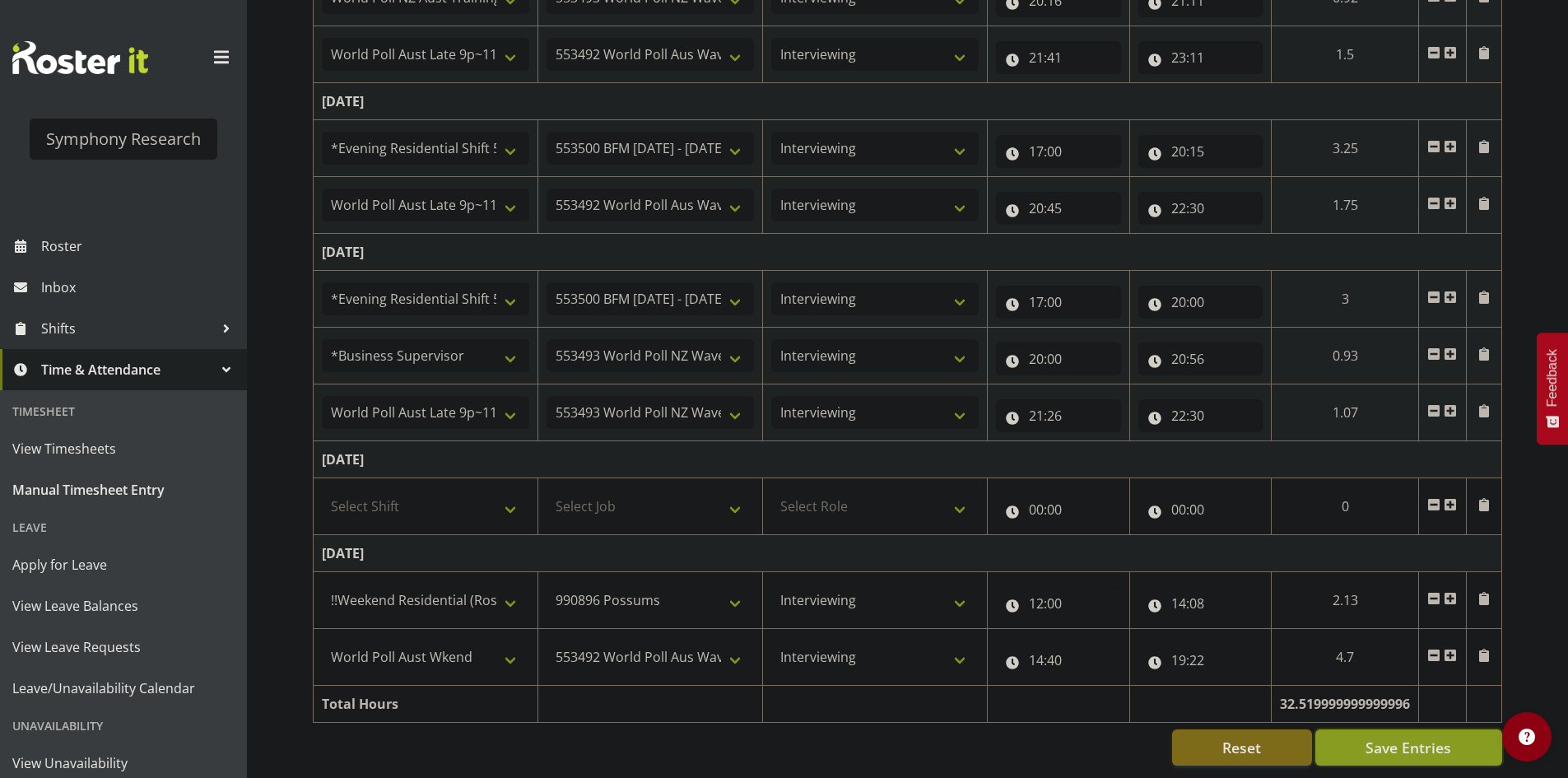
click at [1399, 740] on span "Save Entries" at bounding box center [1408, 747] width 86 height 21
click at [879, 738] on div "Reset Save Entries" at bounding box center [908, 747] width 1189 height 37
click at [1376, 746] on span "Save Entries" at bounding box center [1408, 747] width 86 height 21
